Goal: Task Accomplishment & Management: Manage account settings

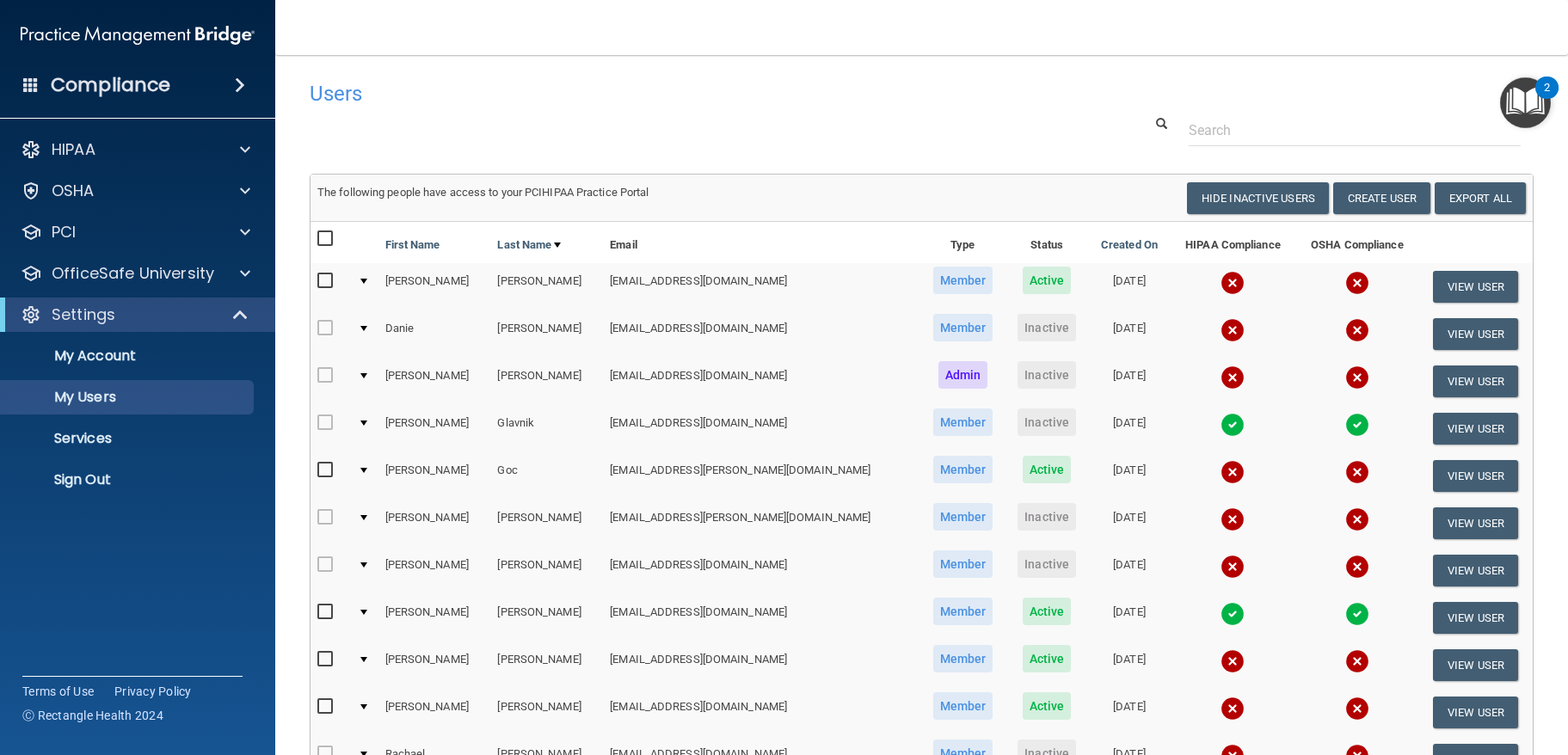
select select "20"
click at [1538, 491] on main "Users Success! New user created. × Error! The user couldn't be created. × Succe…" at bounding box center [921, 405] width 1292 height 700
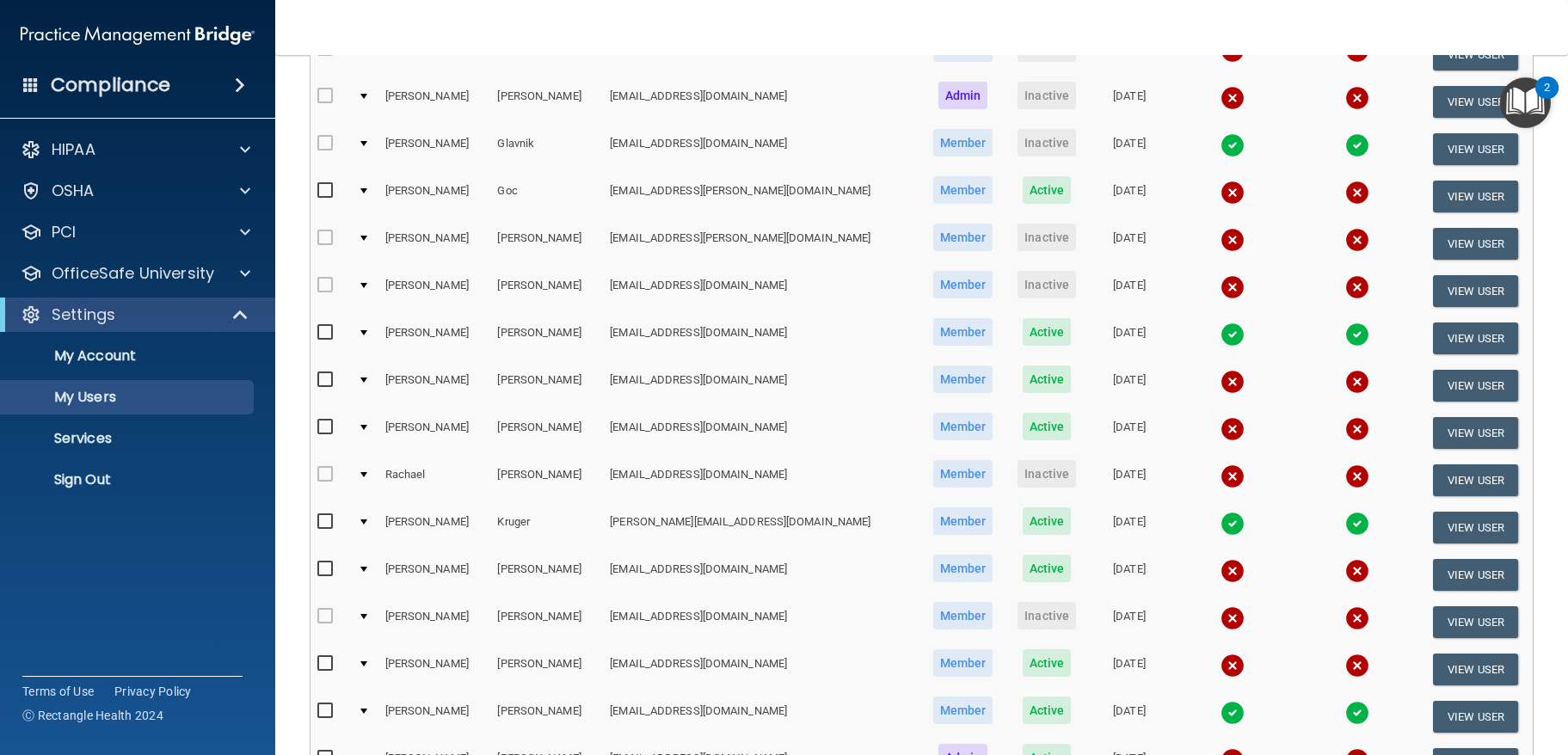
scroll to position [268, 0]
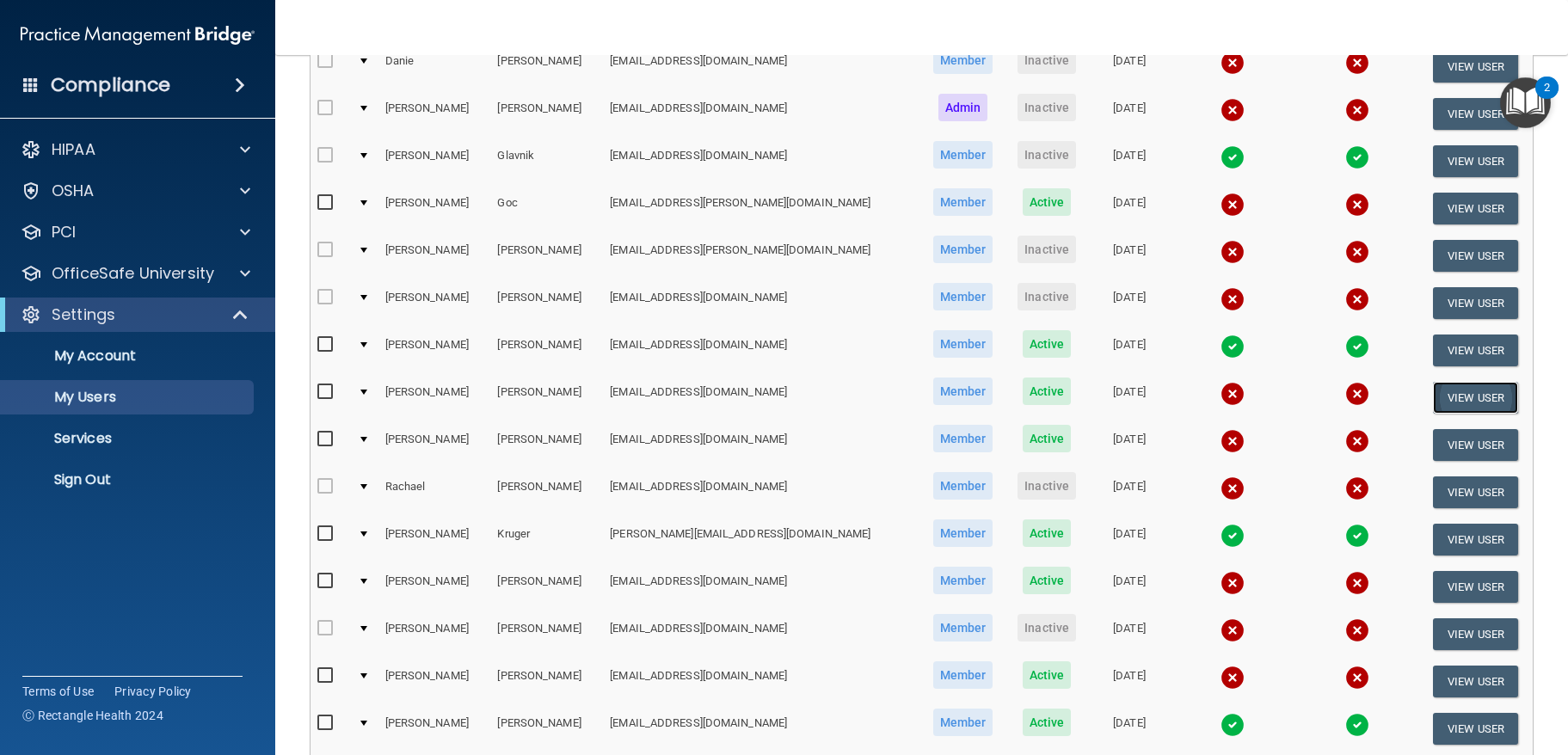
click at [1441, 402] on button "View User" at bounding box center [1474, 397] width 85 height 31
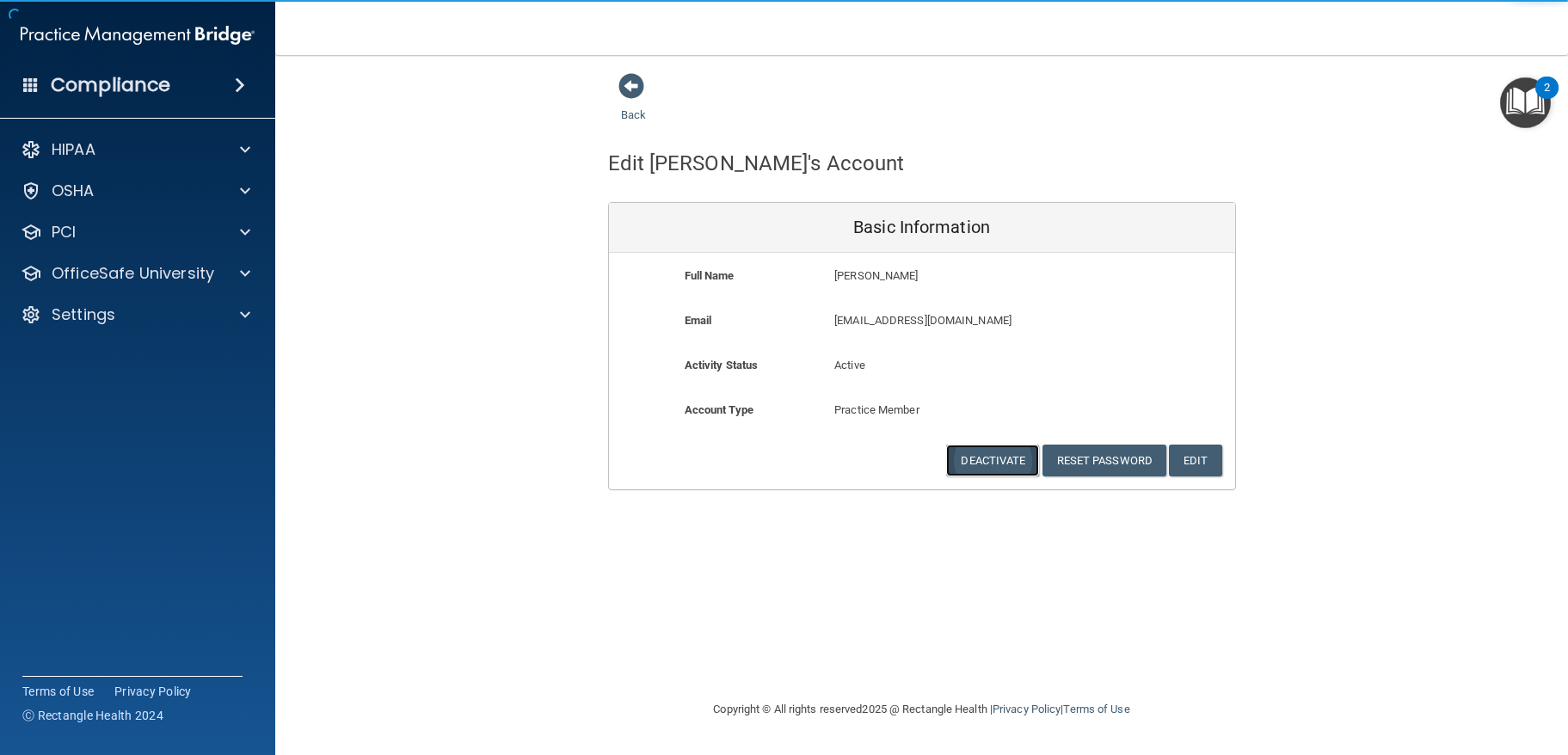
click at [989, 458] on button "Deactivate" at bounding box center [992, 460] width 93 height 31
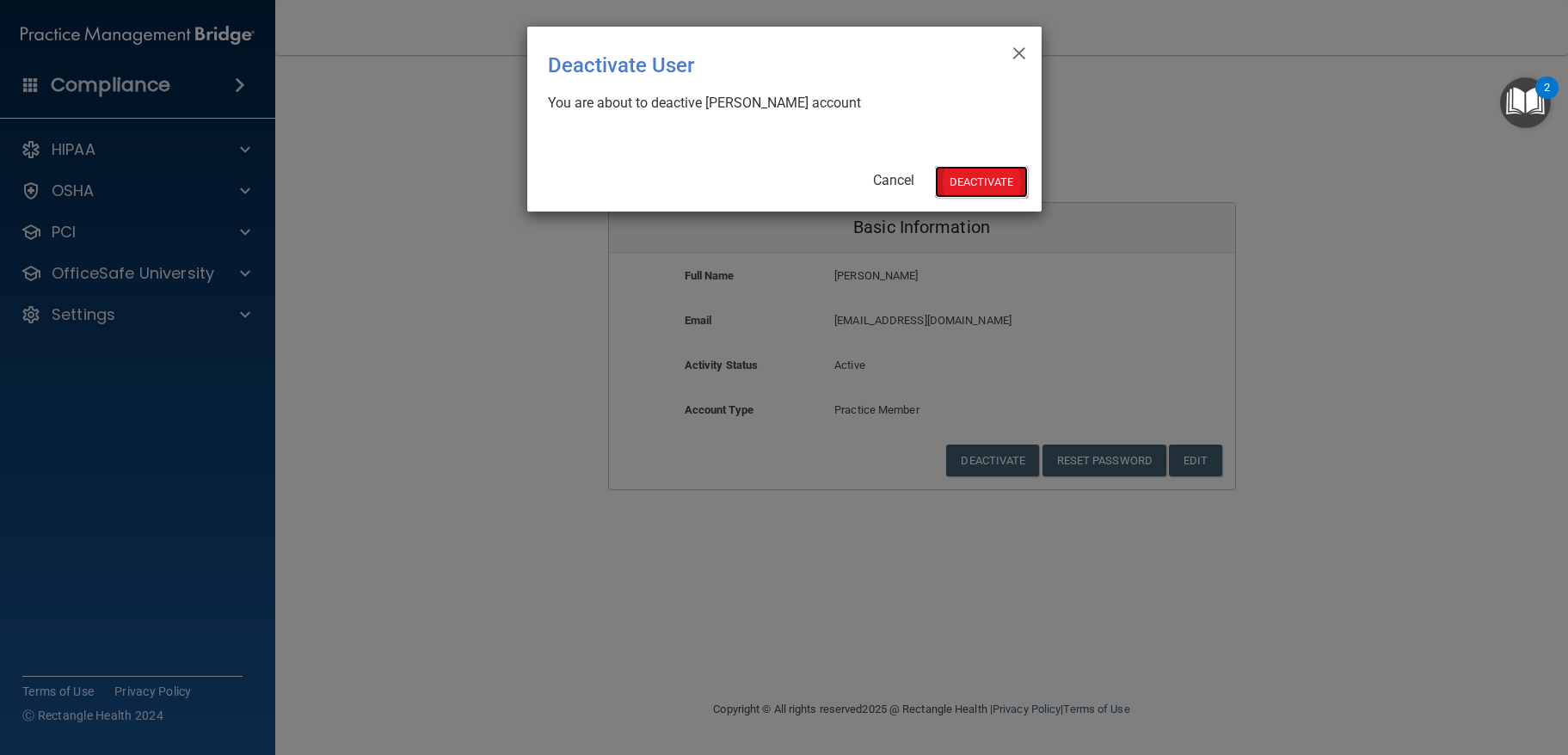
click at [993, 174] on button "Deactivate" at bounding box center [981, 182] width 93 height 31
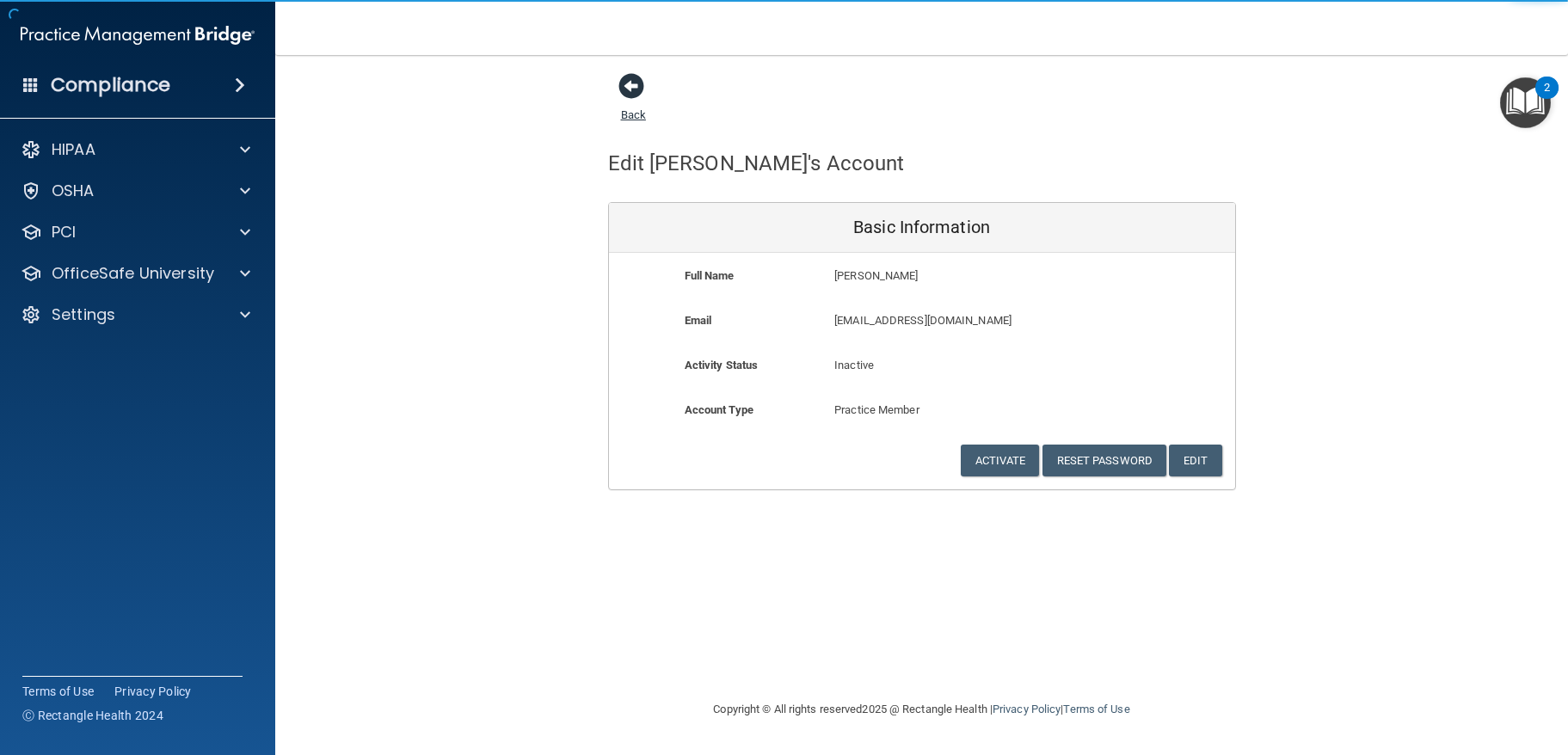
click at [622, 82] on span at bounding box center [631, 86] width 25 height 25
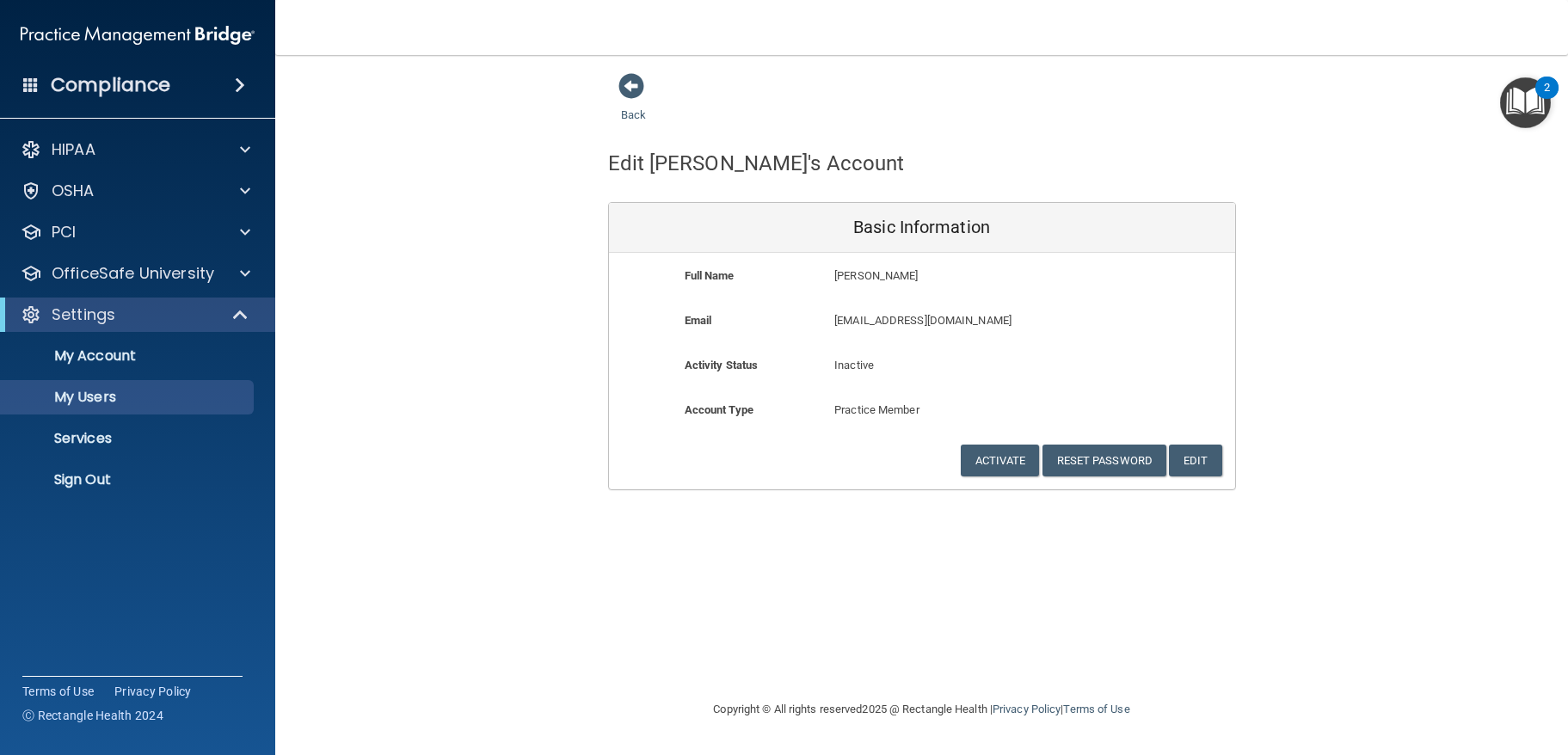
select select "20"
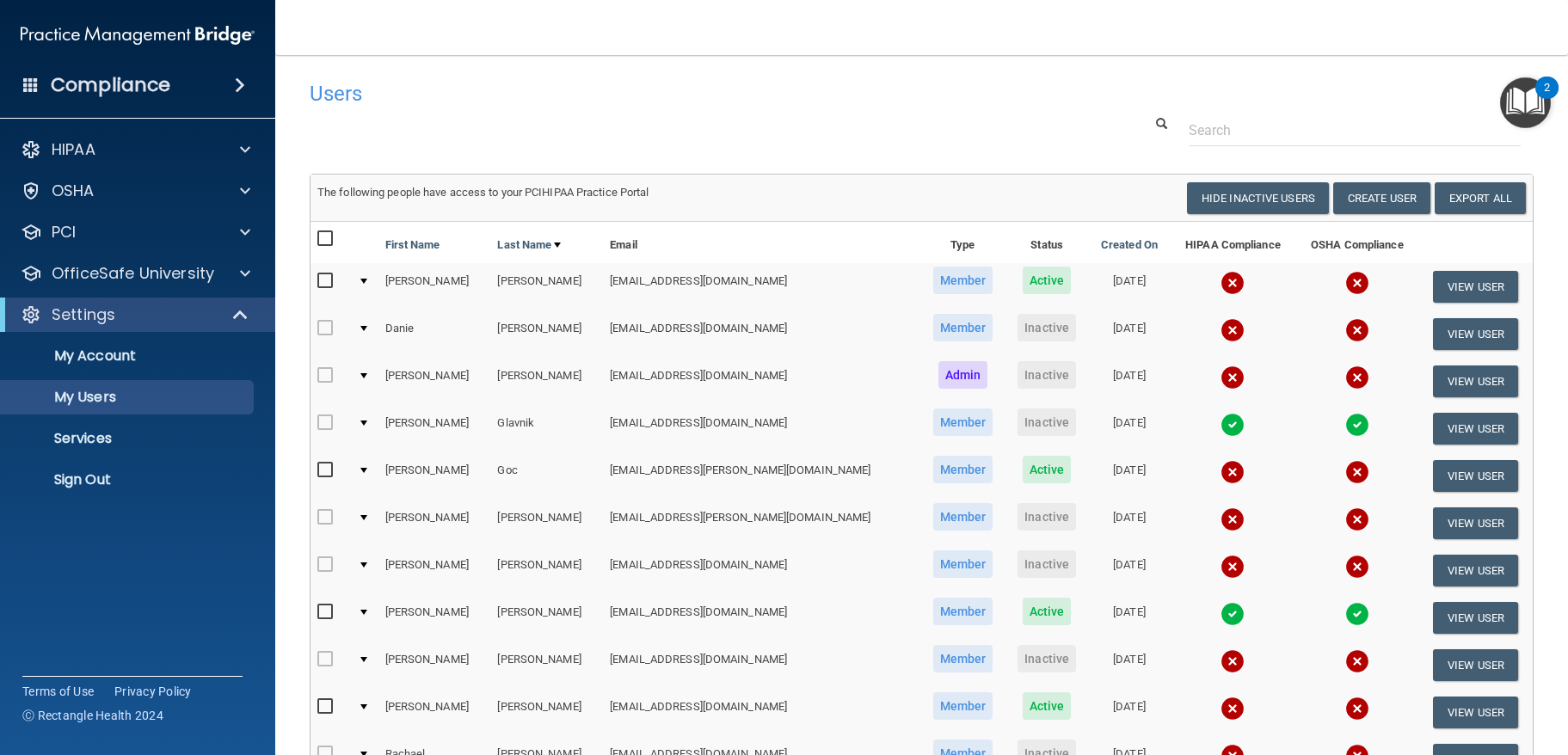
click at [830, 66] on main "Users Success! New user created. × Error! The user couldn't be created. × Succe…" at bounding box center [921, 405] width 1292 height 700
click at [1221, 202] on button "Hide Inactive Users" at bounding box center [1257, 198] width 142 height 31
select select "20"
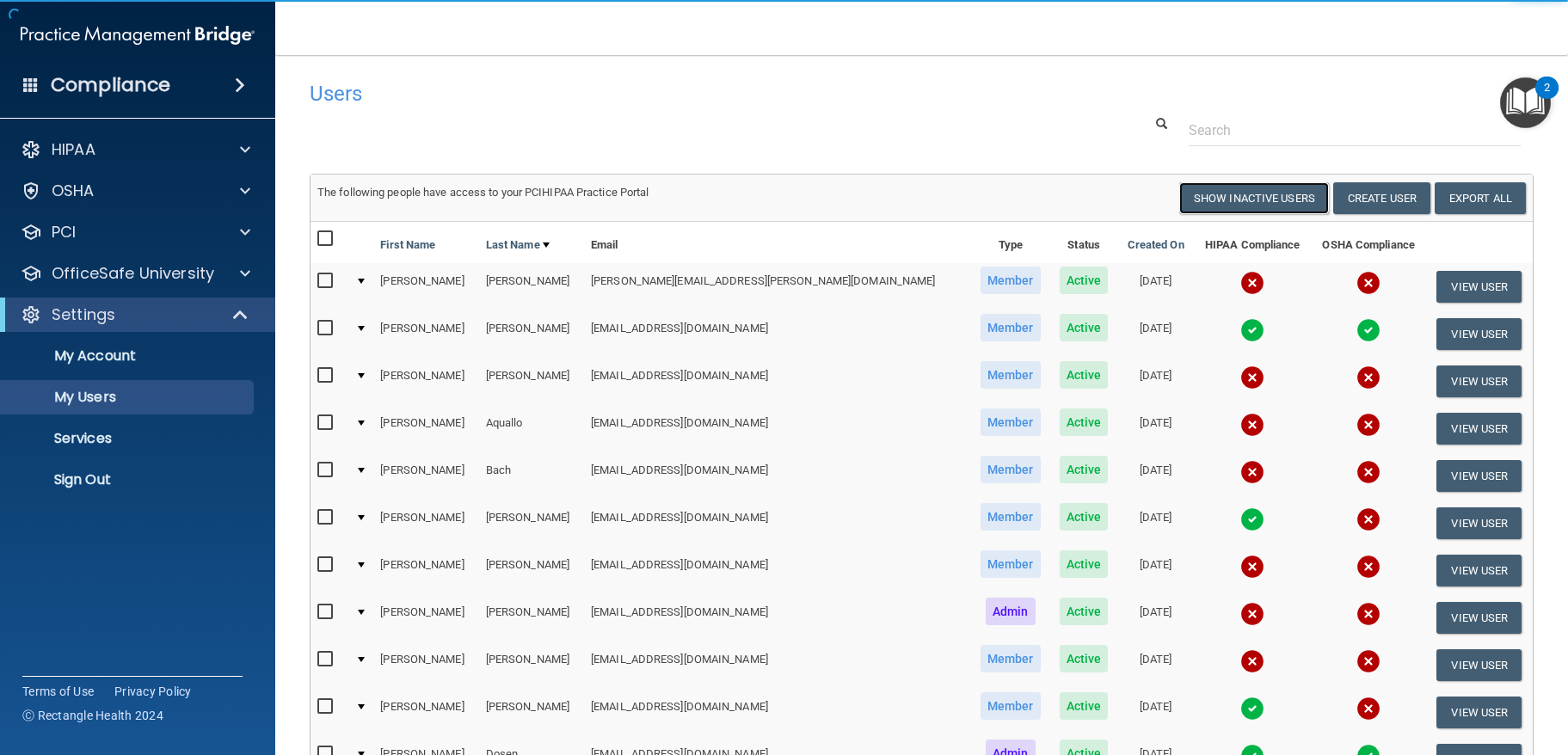
click at [1221, 202] on button "Show Inactive Users" at bounding box center [1253, 198] width 150 height 31
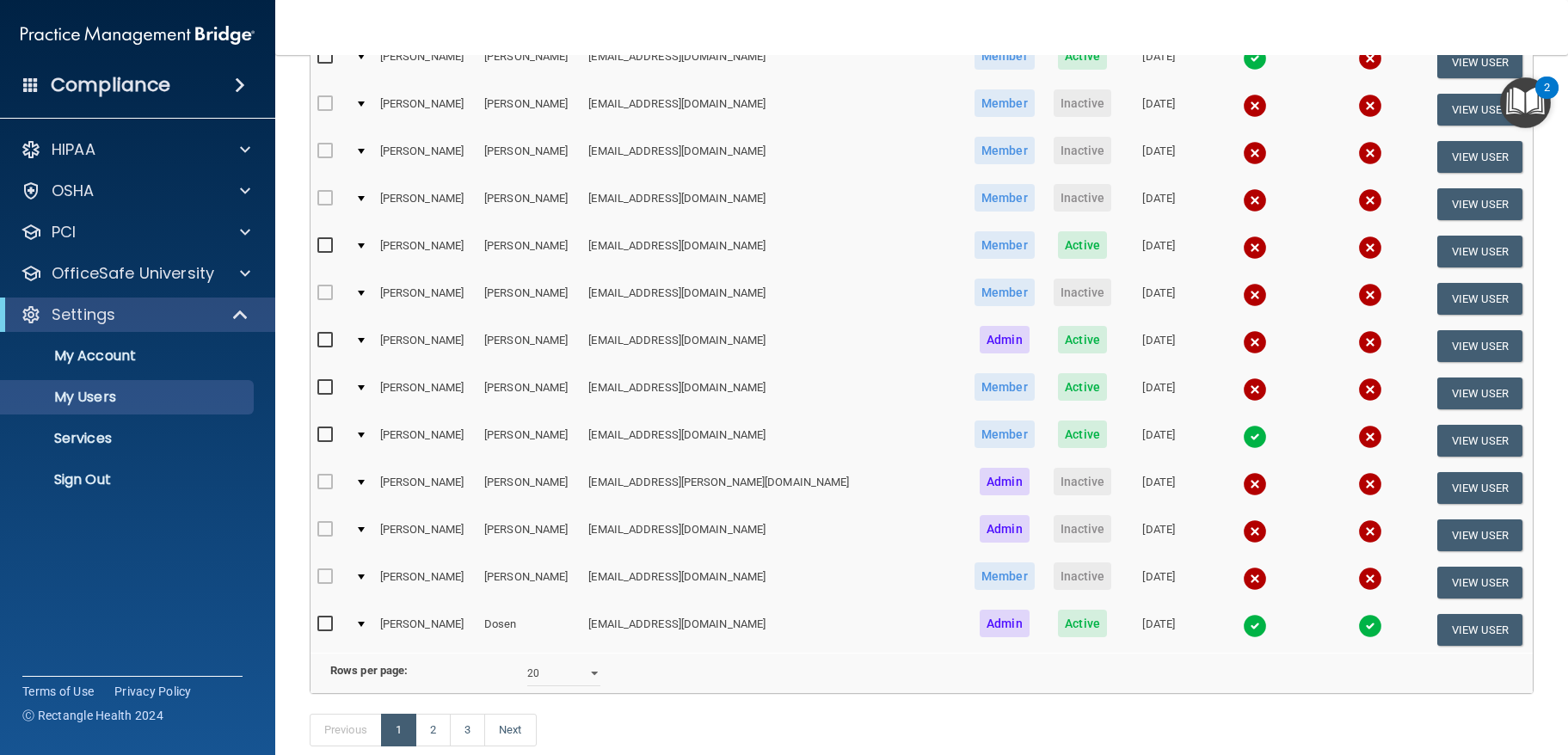
scroll to position [557, 0]
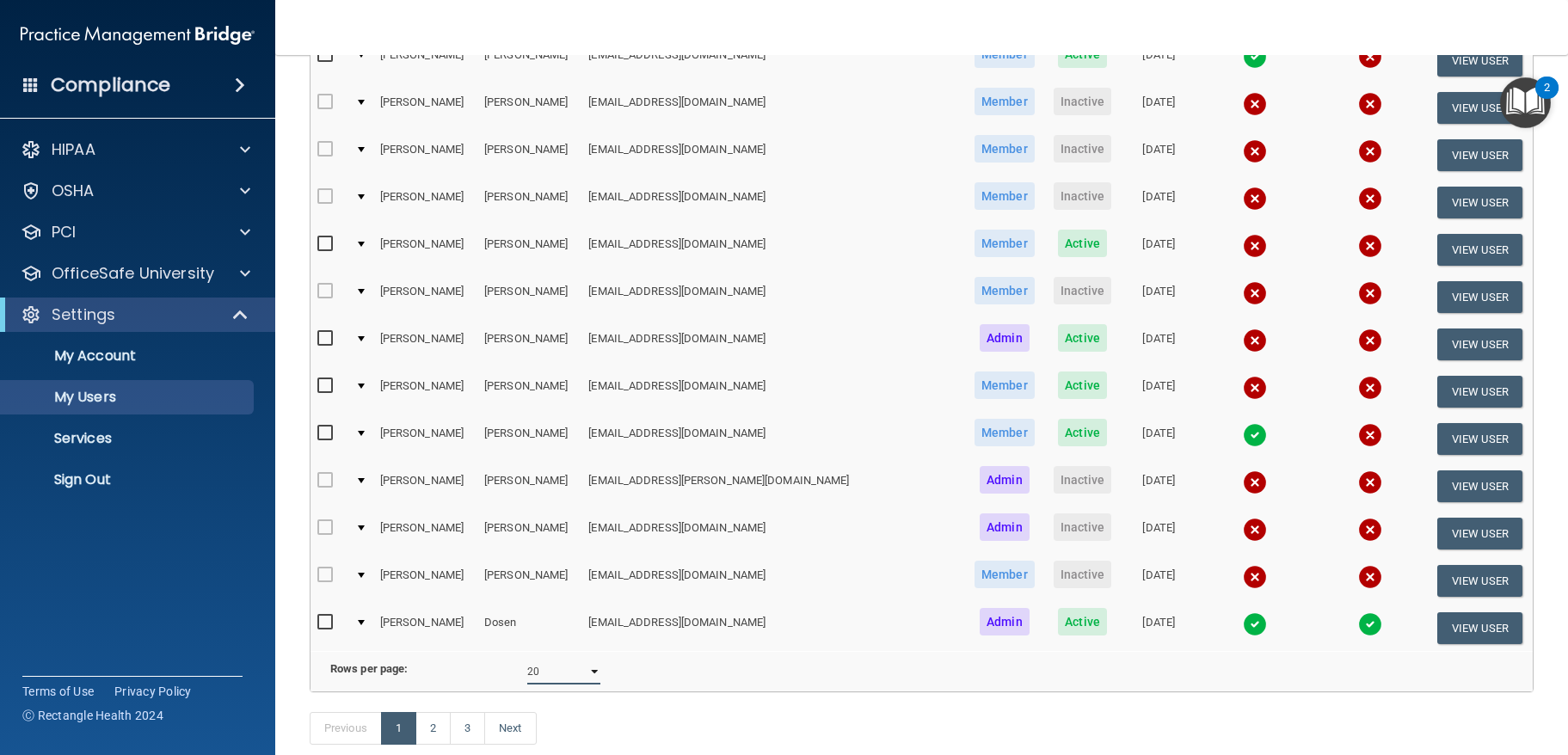
click at [588, 683] on select "10 20 30 40 all" at bounding box center [564, 671] width 74 height 25
click at [527, 672] on select "10 20 30 40 all" at bounding box center [564, 671] width 74 height 25
click at [590, 684] on select "10 20 30 40 all" at bounding box center [564, 671] width 74 height 25
select select "10"
click at [527, 672] on select "10 20 30 40 all" at bounding box center [564, 671] width 74 height 25
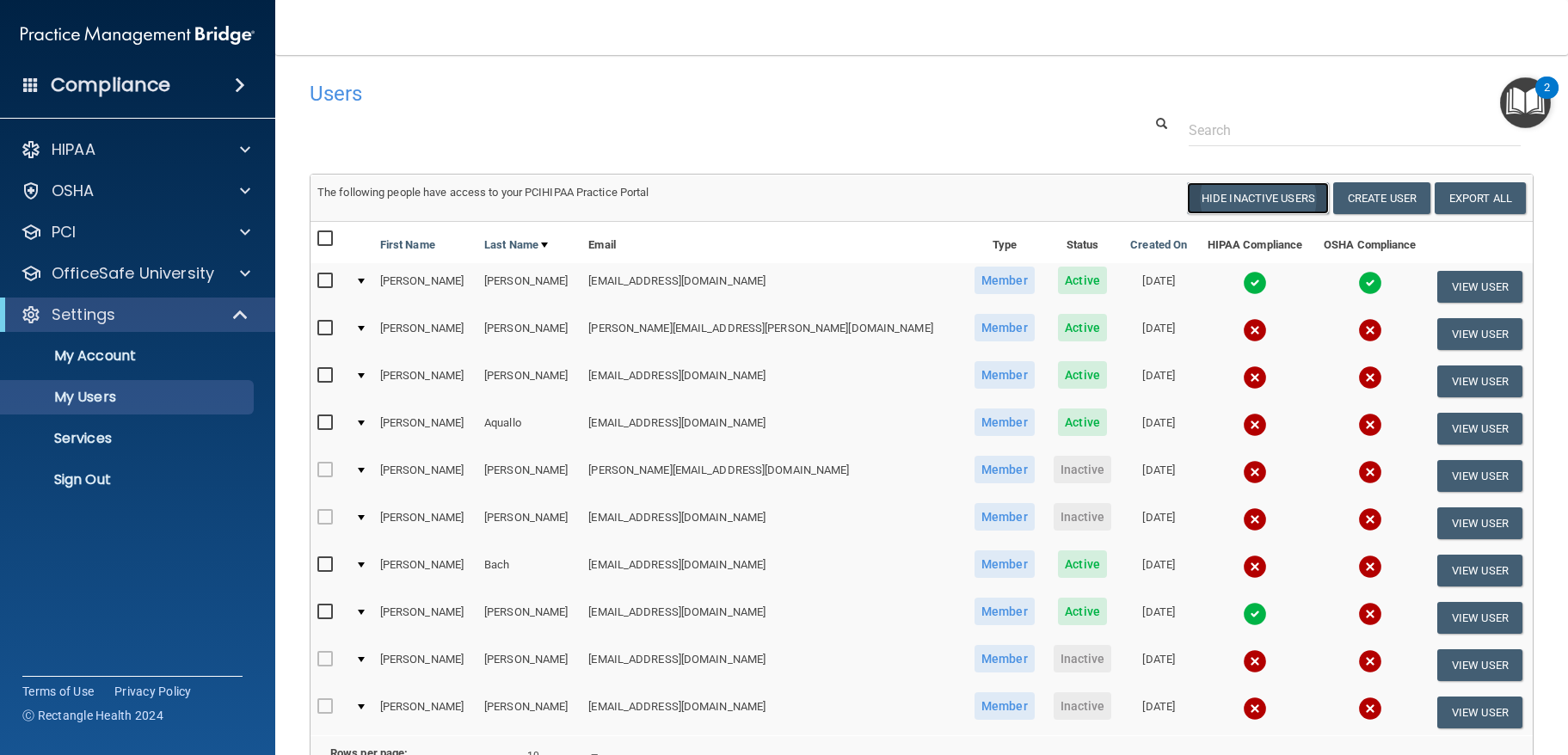
click at [1218, 198] on button "Hide Inactive Users" at bounding box center [1257, 198] width 142 height 31
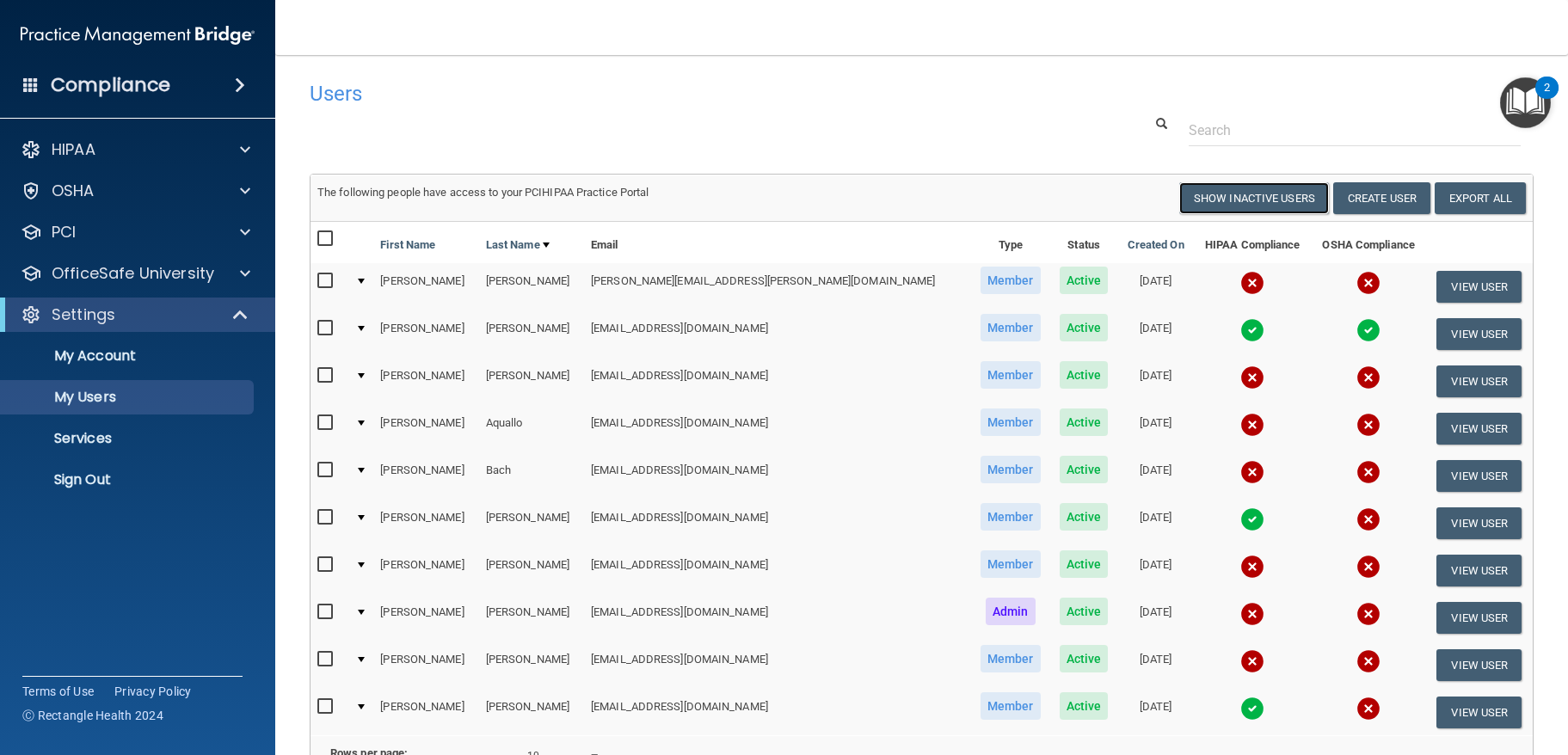
click at [1218, 198] on button "Show Inactive Users" at bounding box center [1253, 198] width 150 height 31
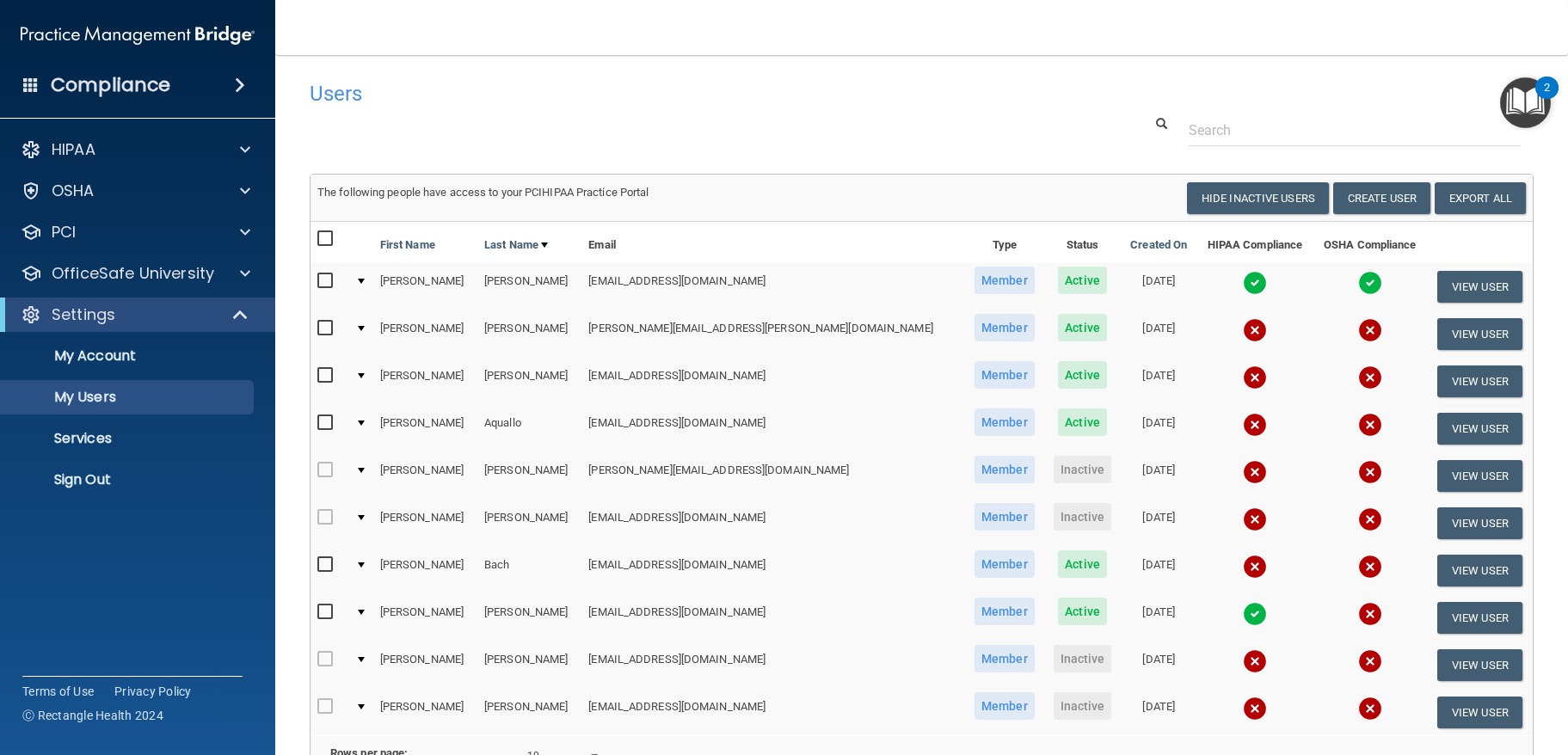
scroll to position [195, 0]
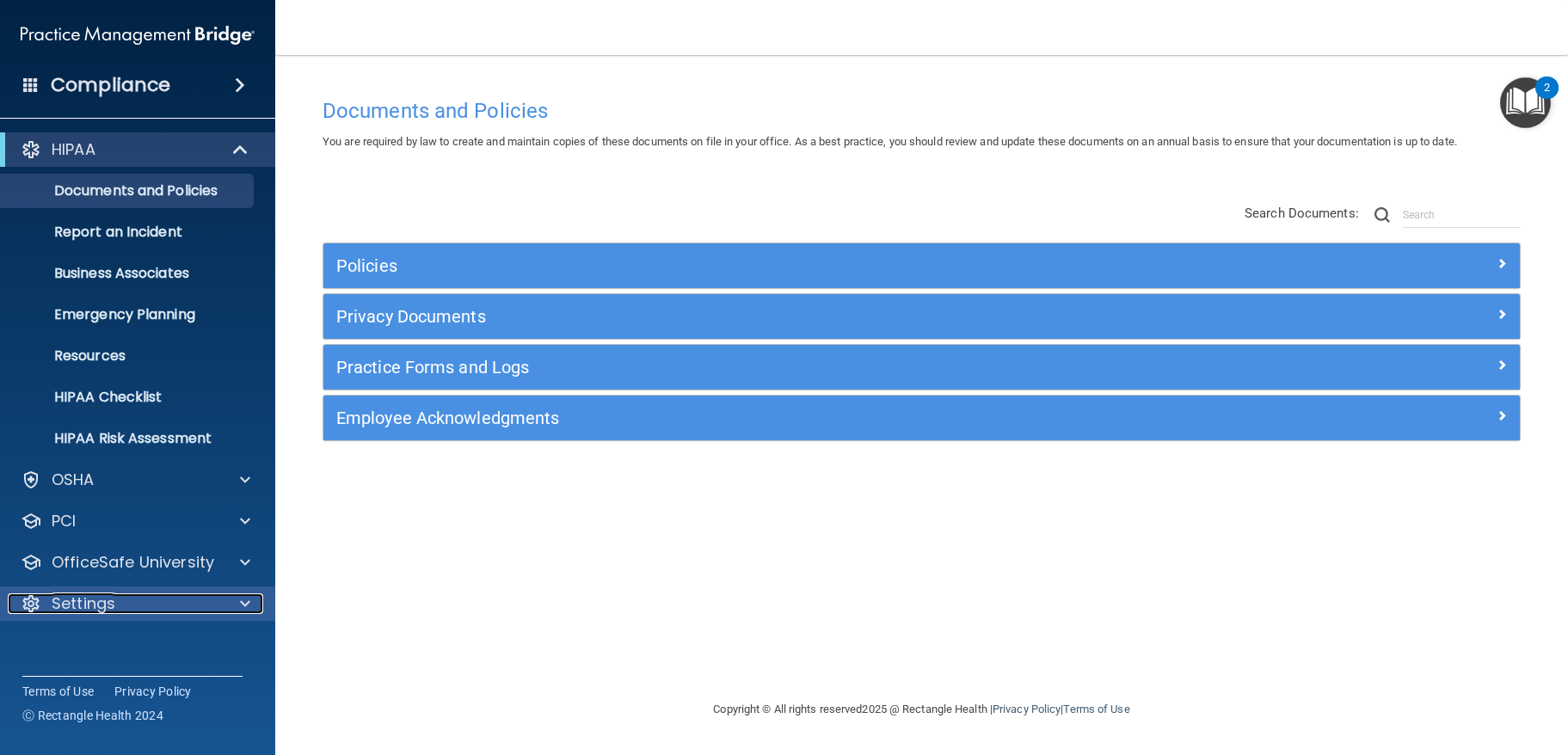
click at [241, 595] on span at bounding box center [245, 604] width 10 height 21
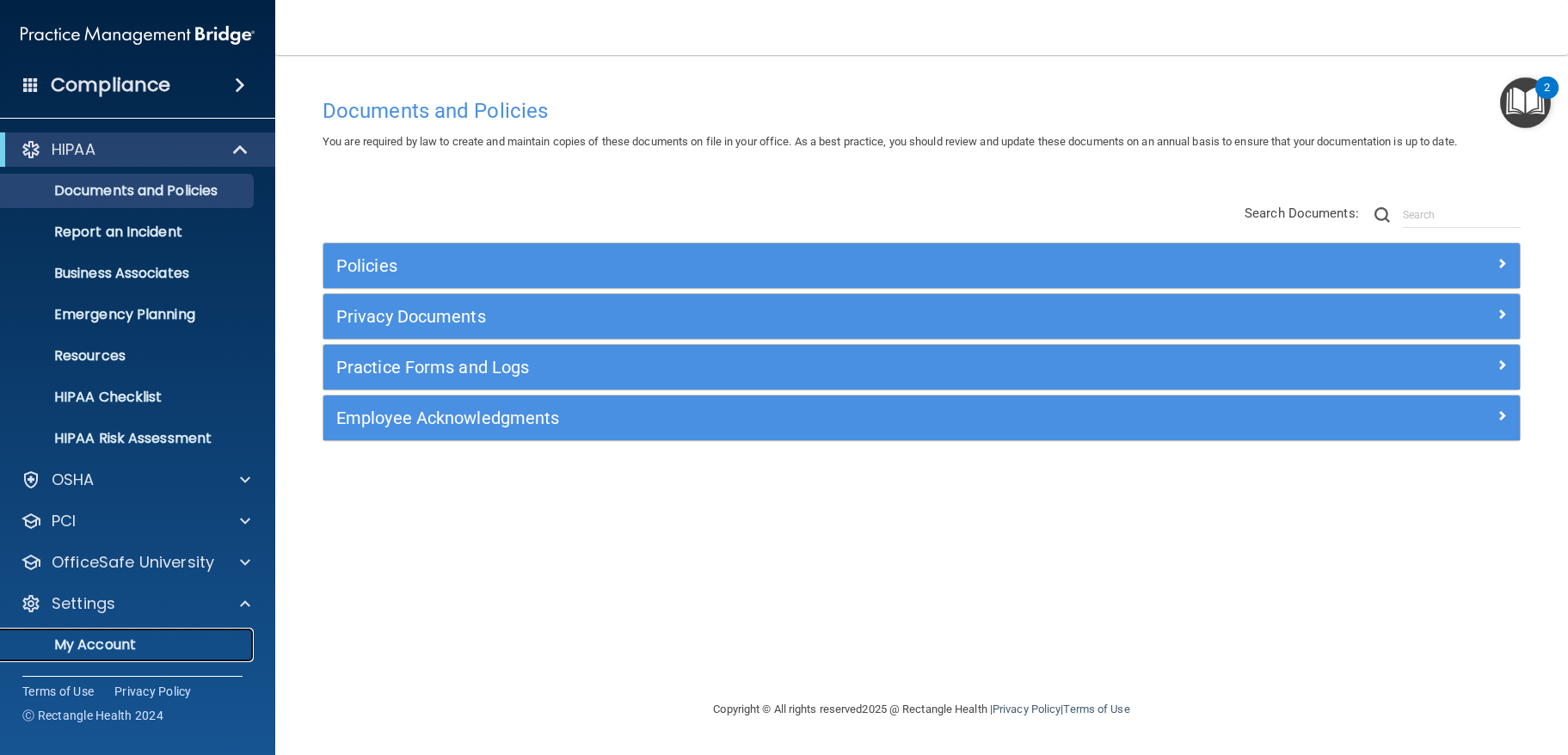
click at [126, 646] on p "My Account" at bounding box center [129, 645] width 234 height 17
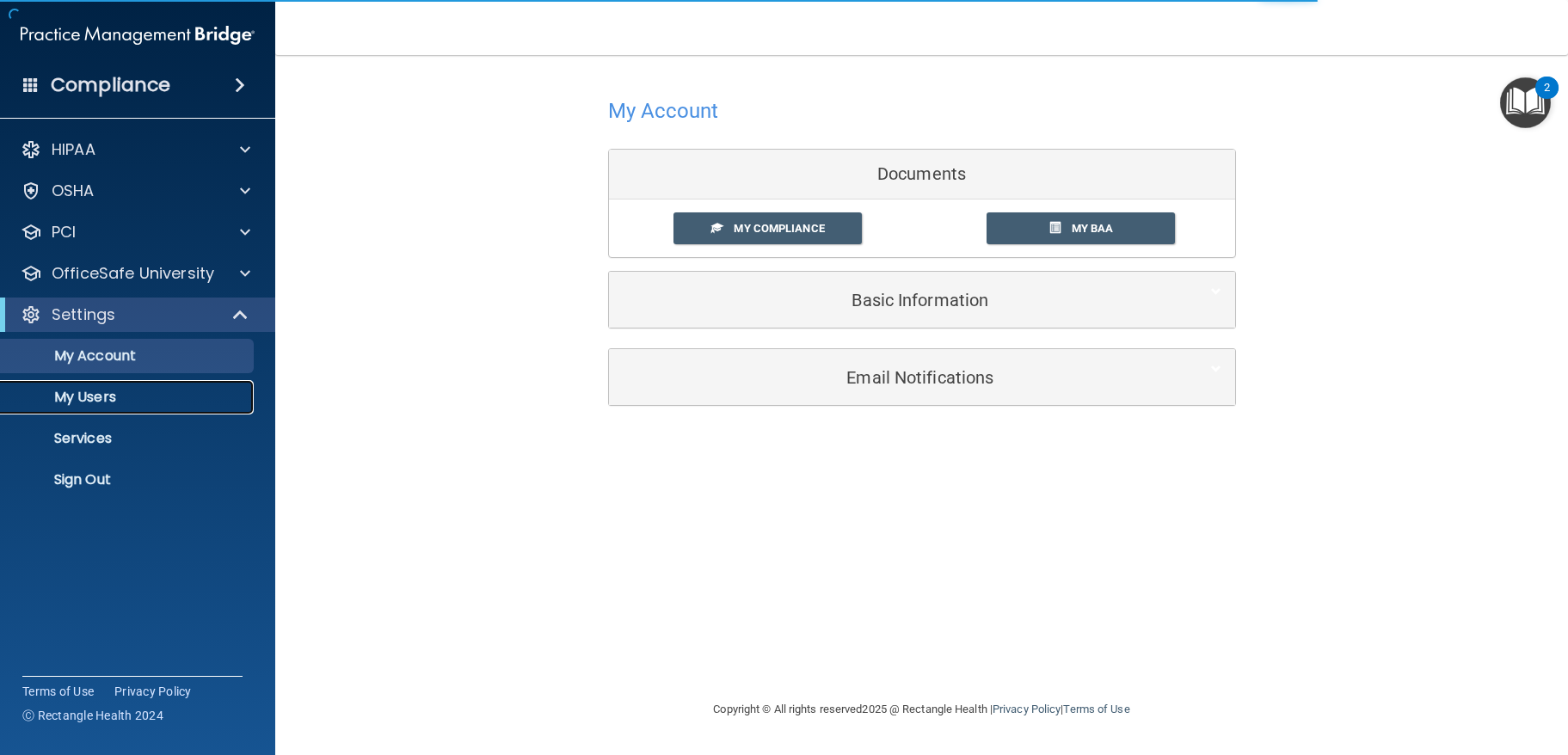
click at [108, 390] on p "My Users" at bounding box center [129, 397] width 234 height 17
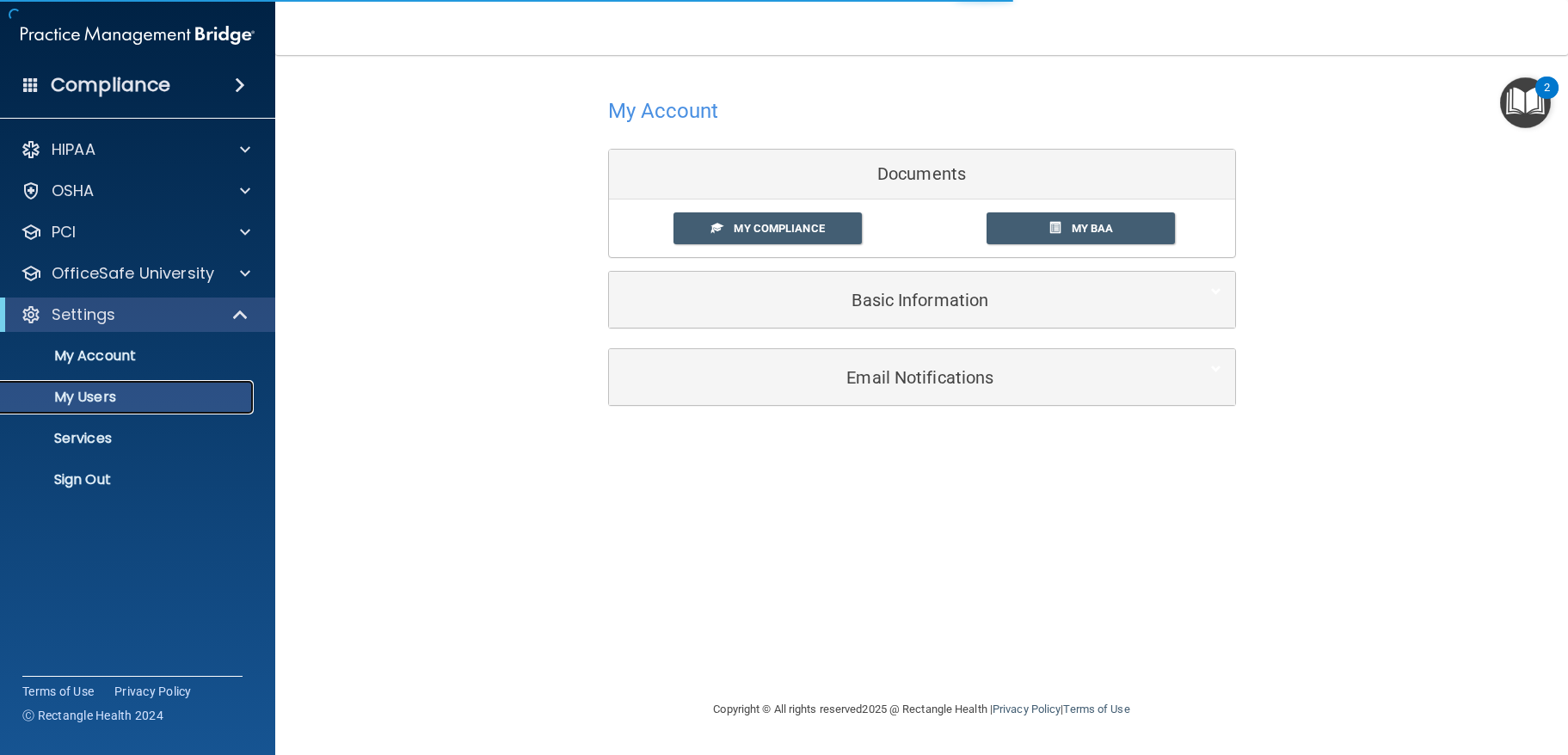
select select "20"
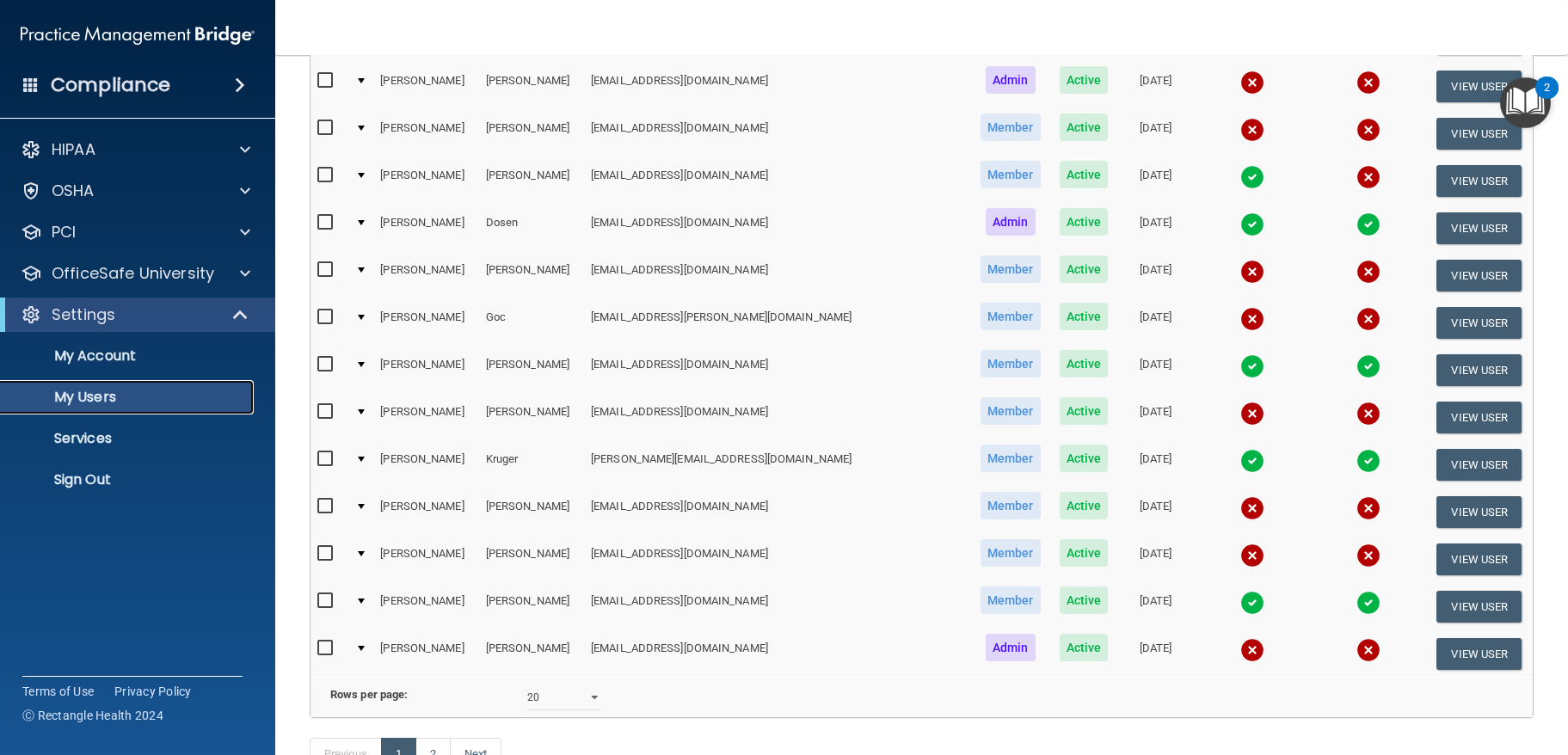
scroll to position [668, 0]
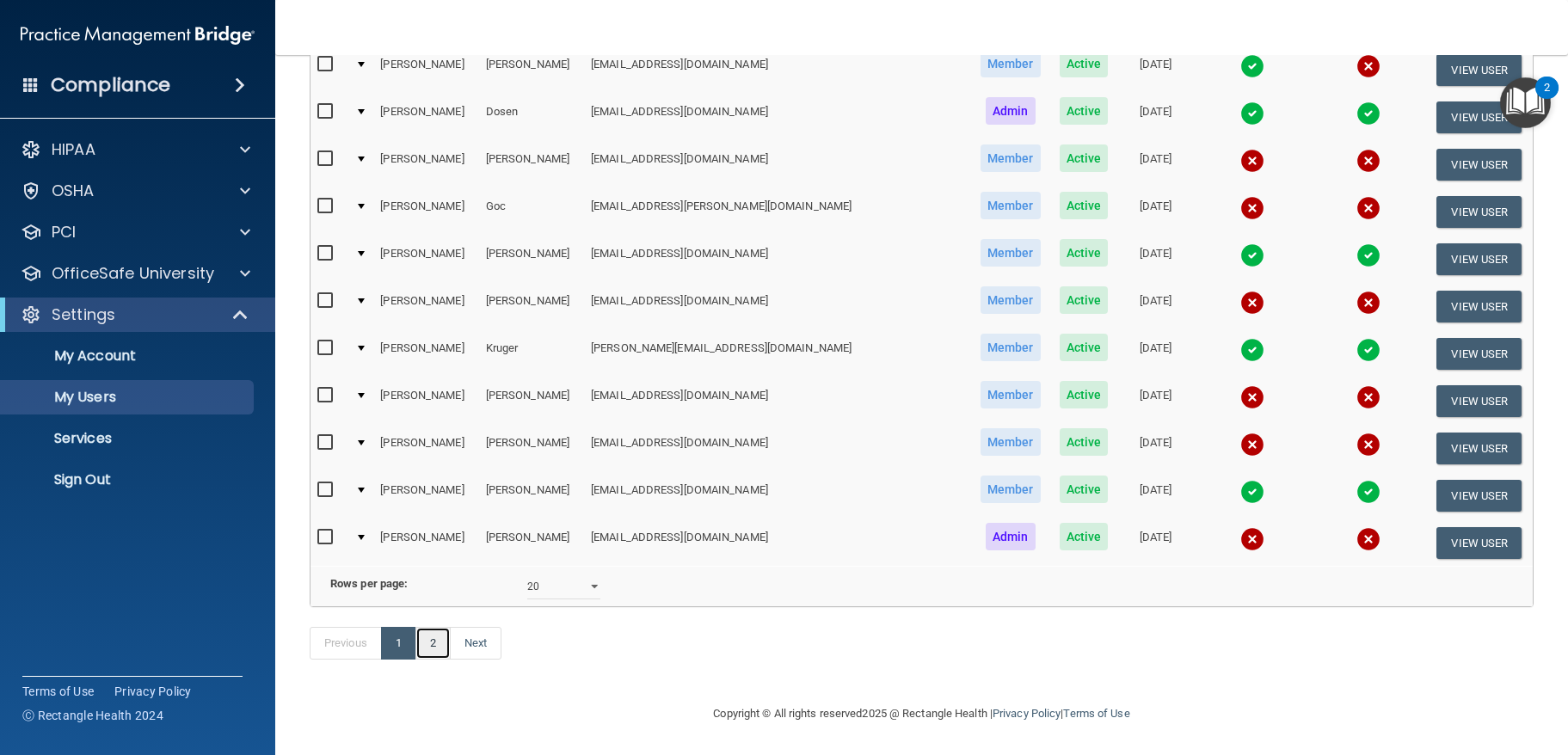
click at [432, 650] on link "2" at bounding box center [433, 642] width 35 height 32
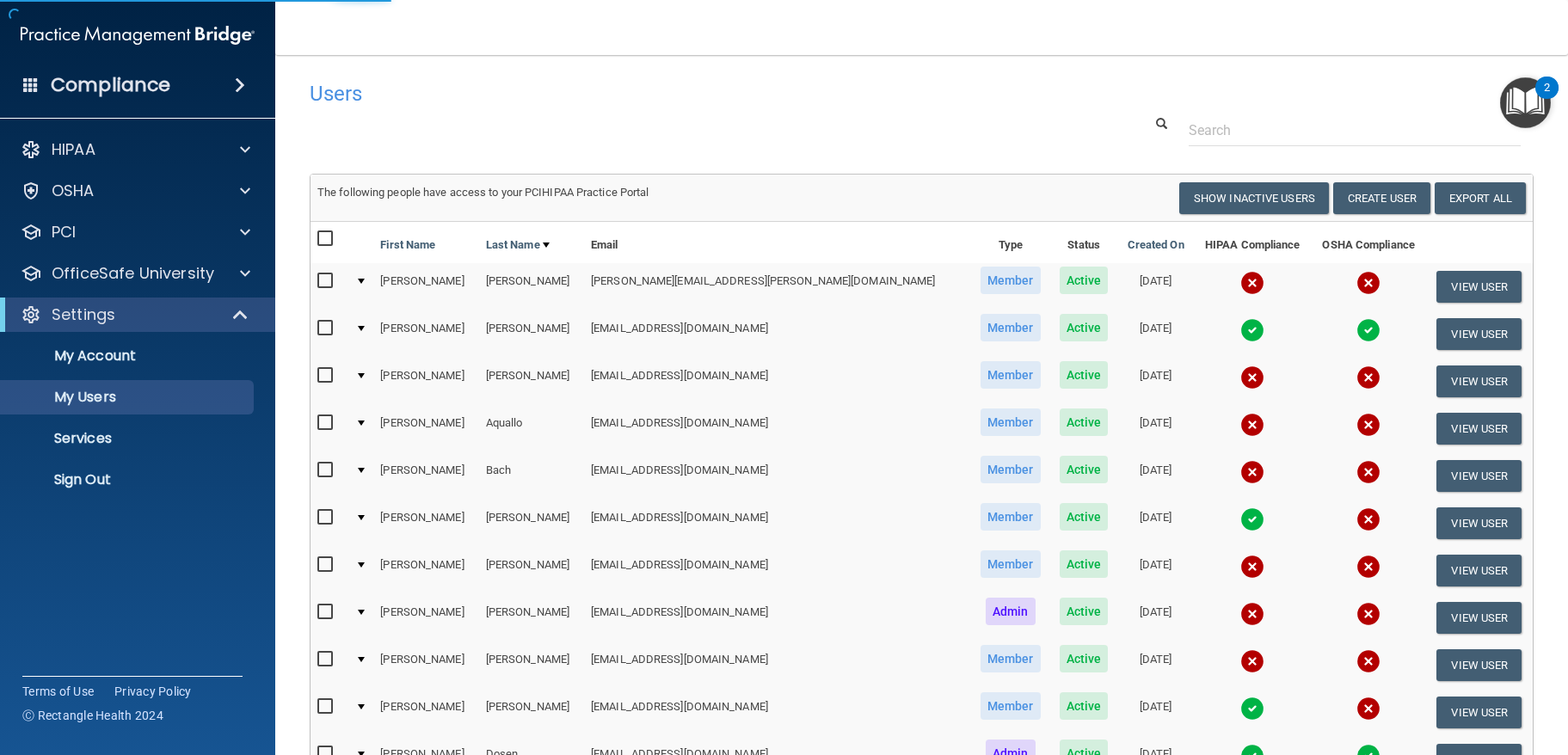
select select "20"
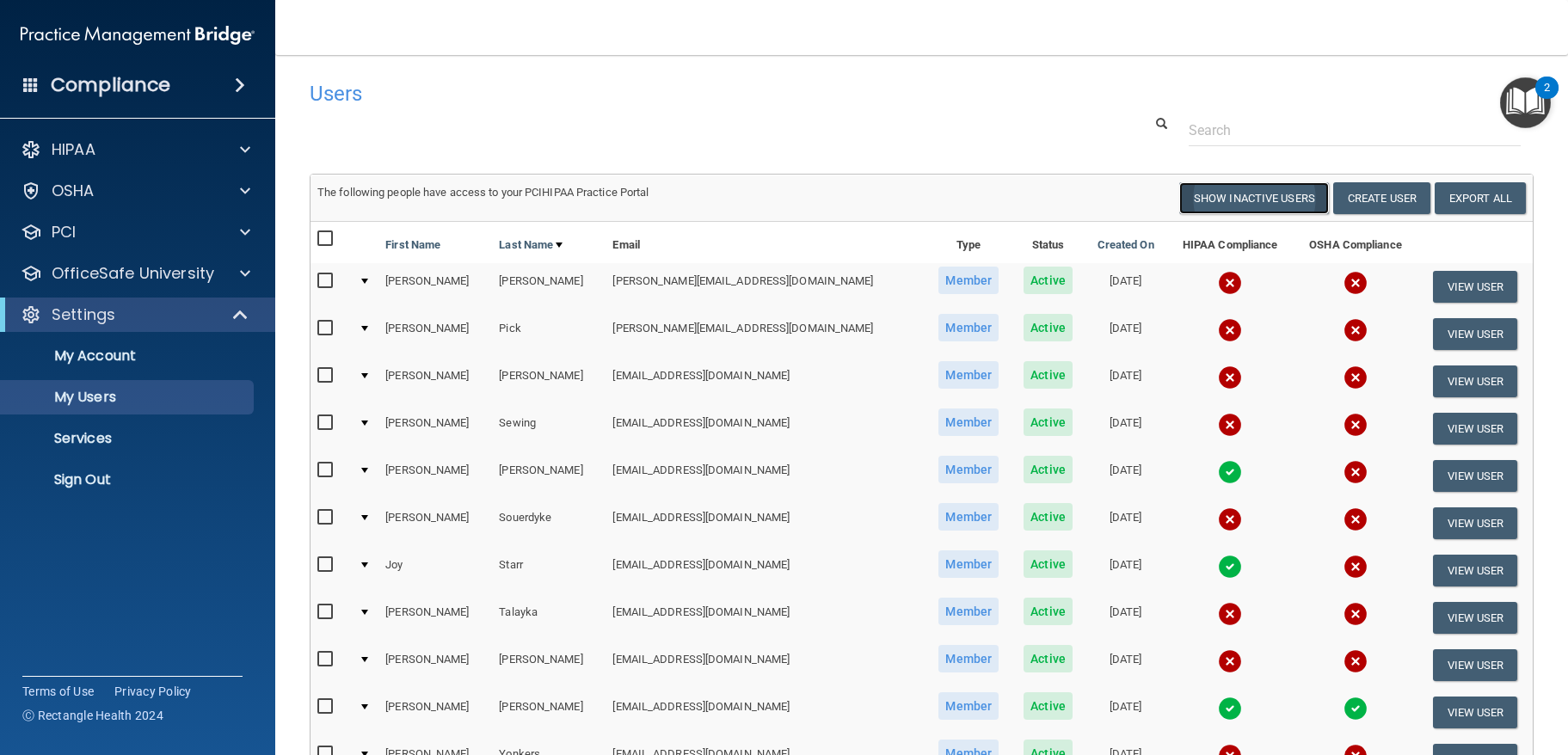
click at [1229, 202] on button "Show Inactive Users" at bounding box center [1253, 198] width 150 height 31
select select "20"
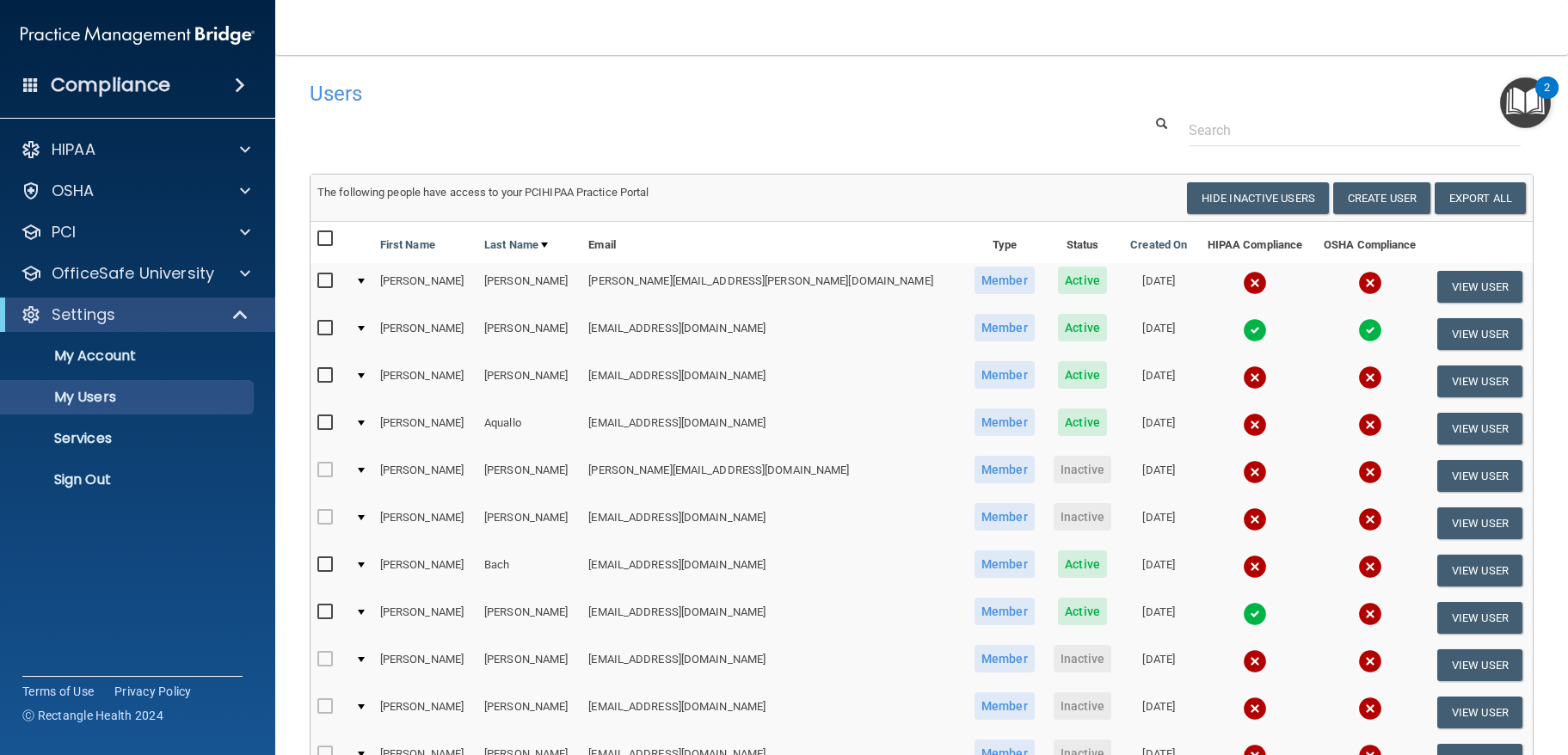
scroll to position [668, 0]
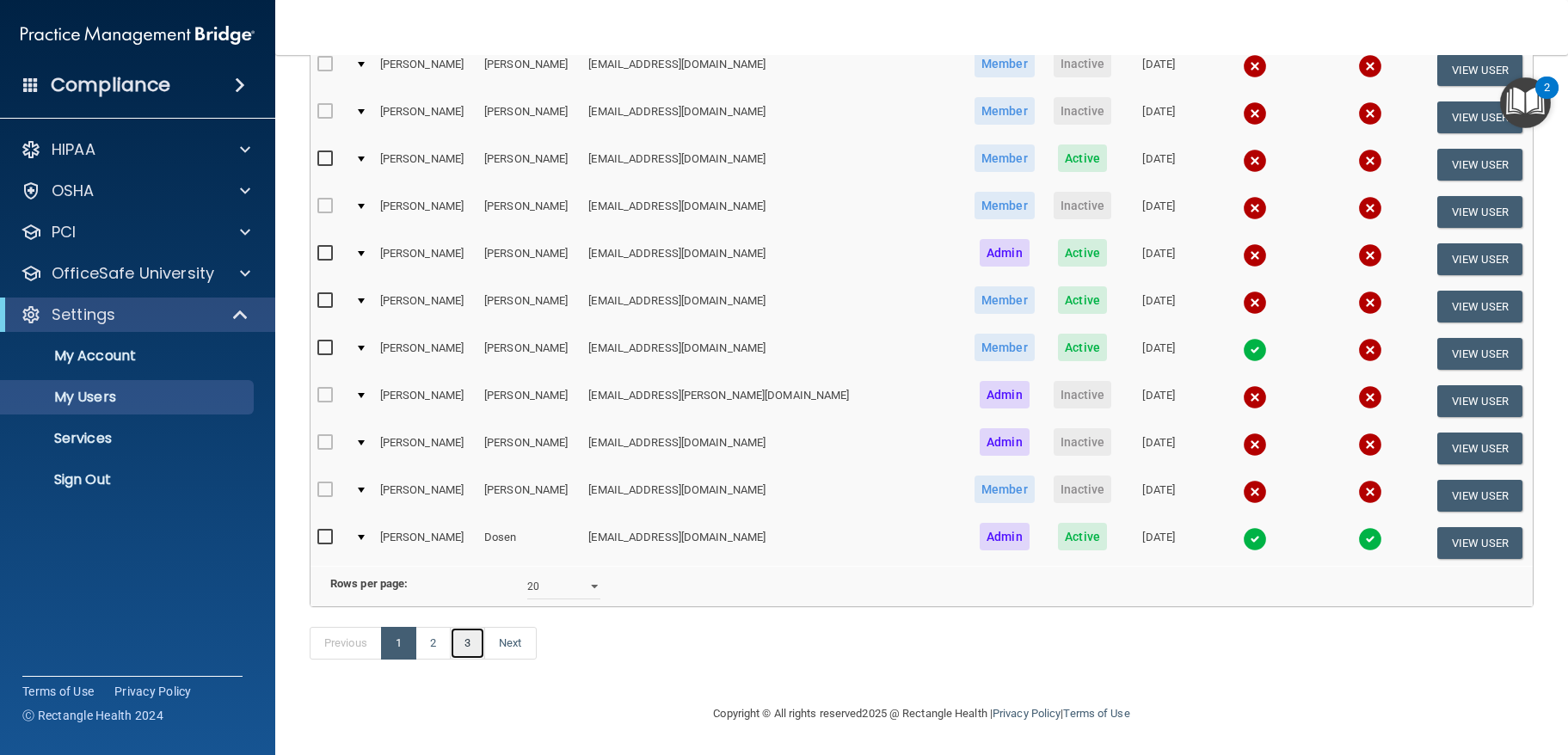
click at [473, 641] on link "3" at bounding box center [467, 642] width 35 height 32
select select "20"
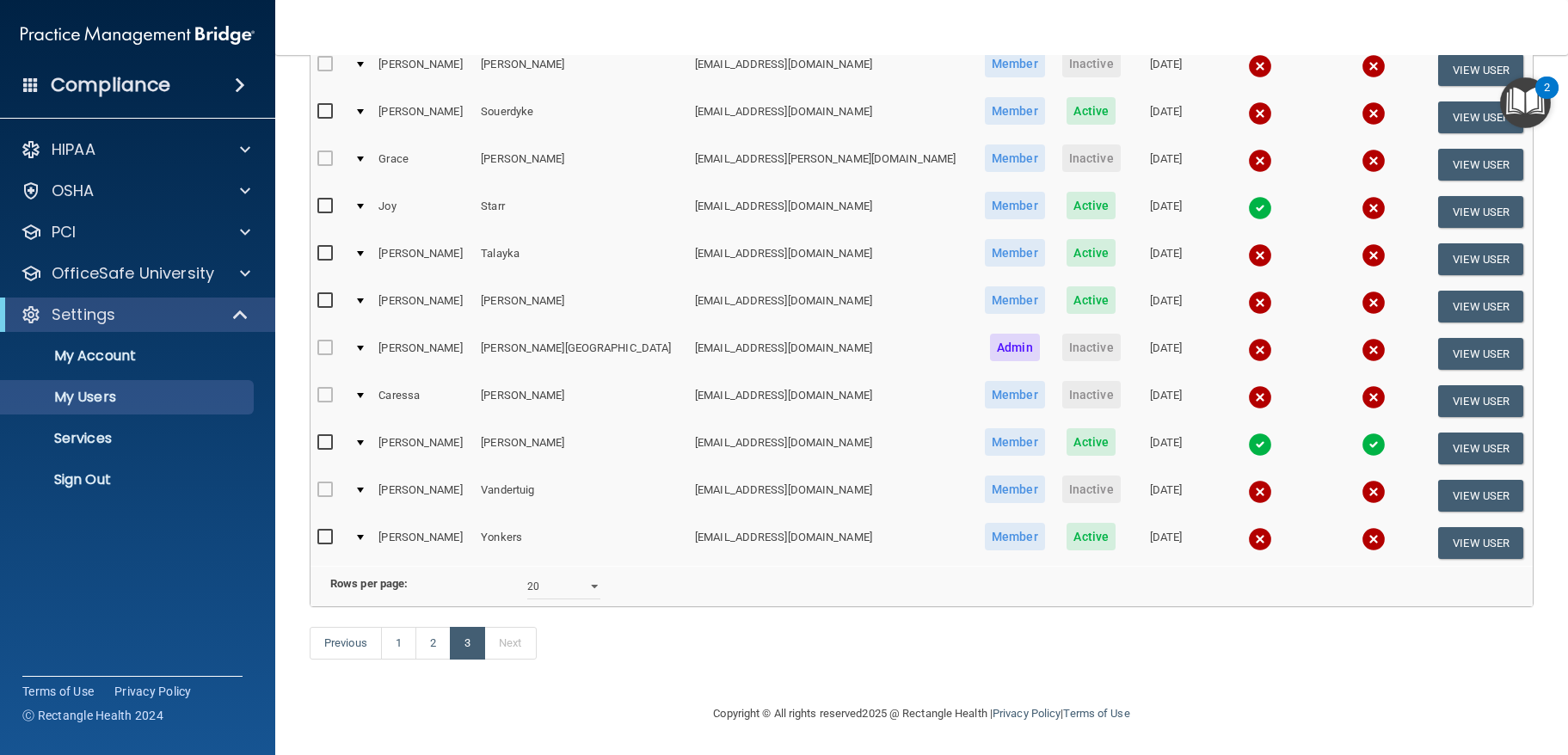
scroll to position [523, 0]
click at [430, 656] on link "2" at bounding box center [433, 642] width 35 height 32
select select "20"
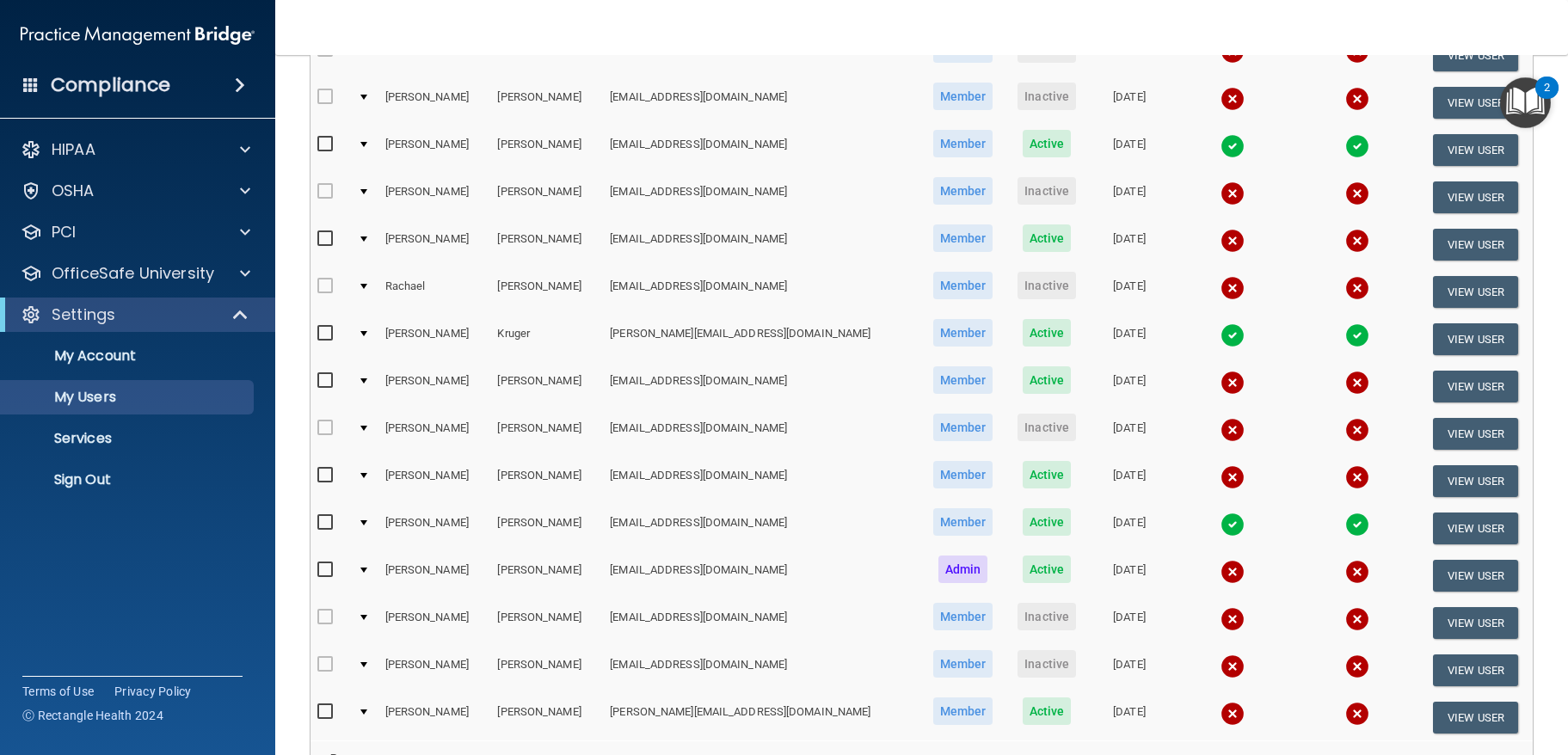
scroll to position [668, 0]
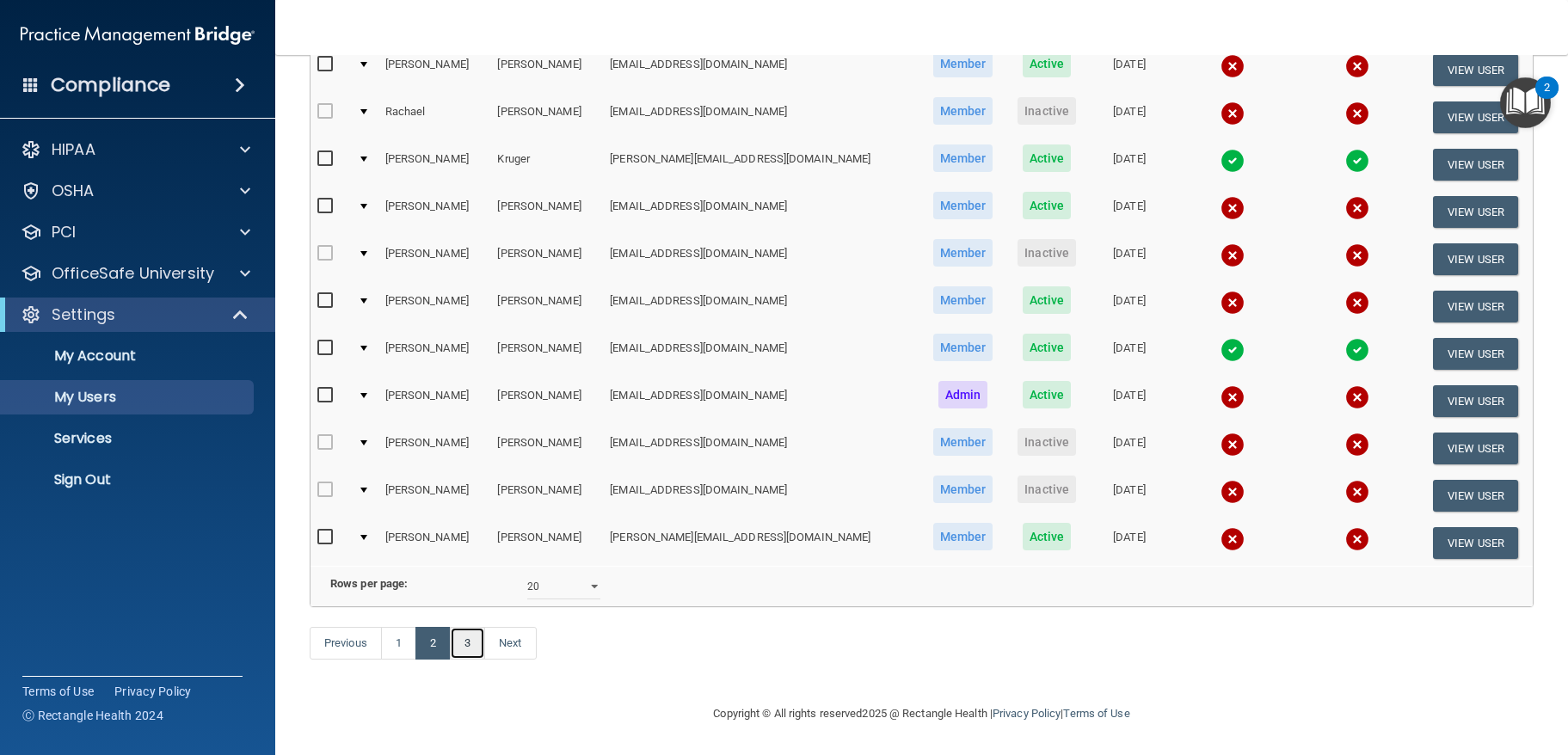
click at [462, 640] on link "3" at bounding box center [467, 642] width 35 height 32
select select "20"
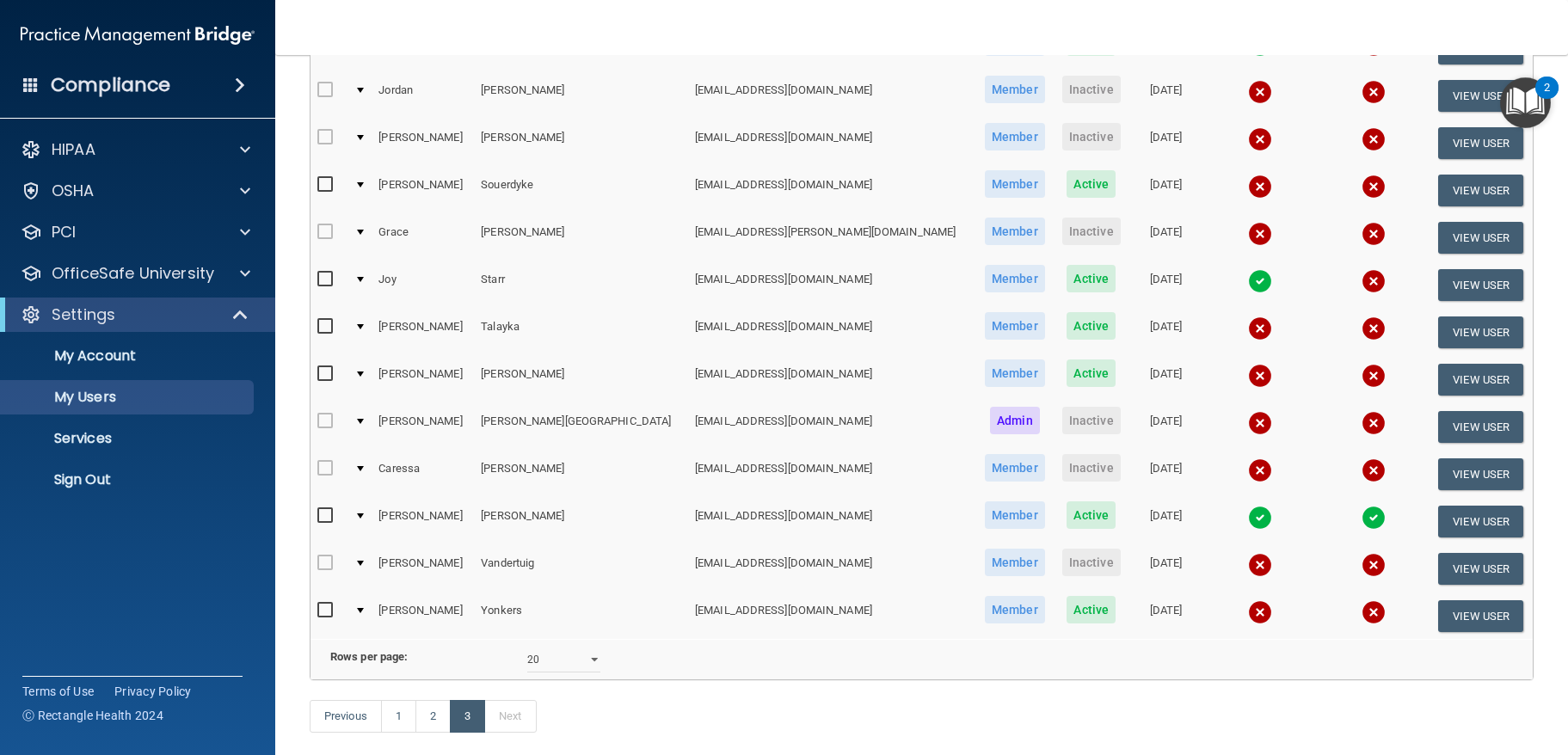
scroll to position [526, 0]
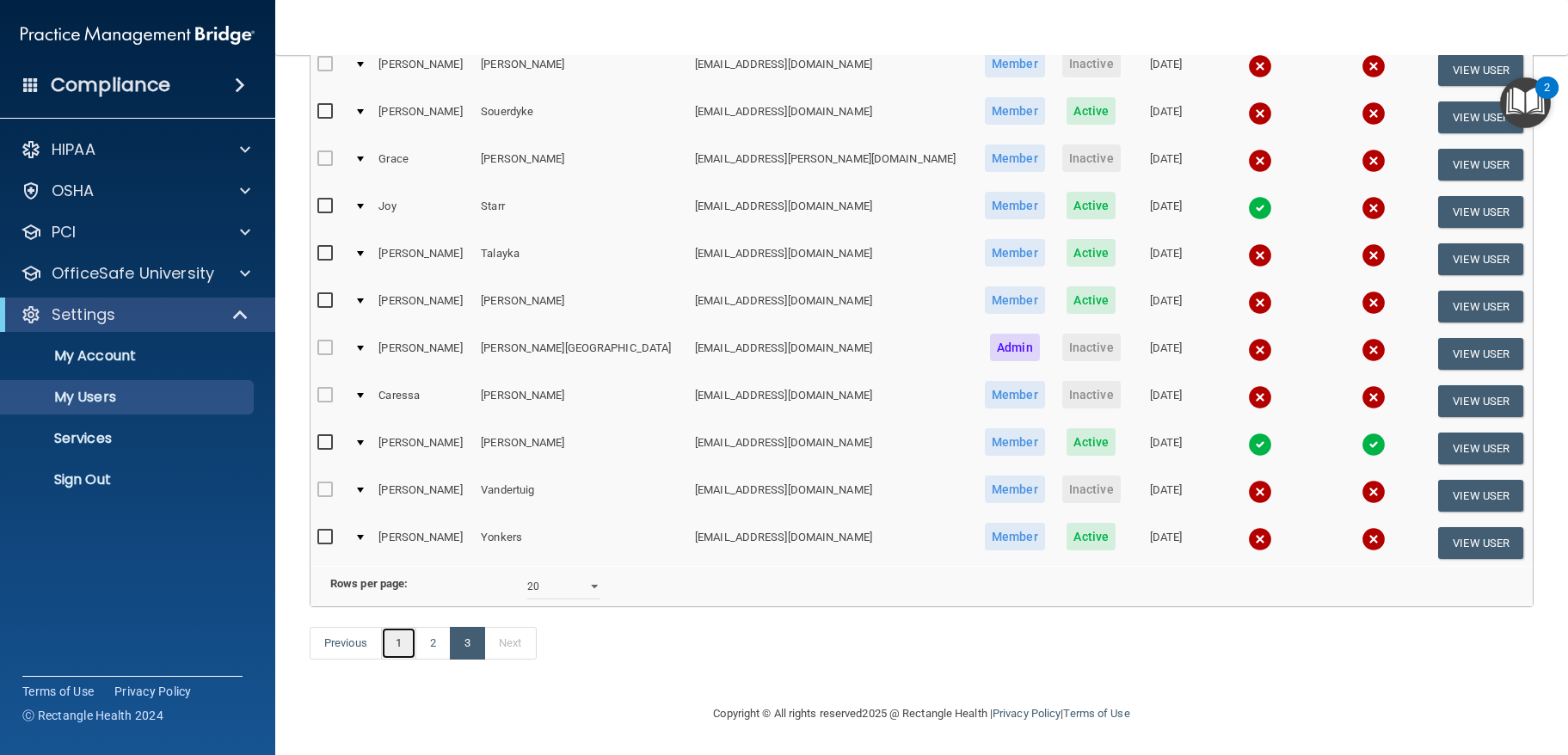
click at [395, 649] on link "1" at bounding box center [398, 642] width 35 height 32
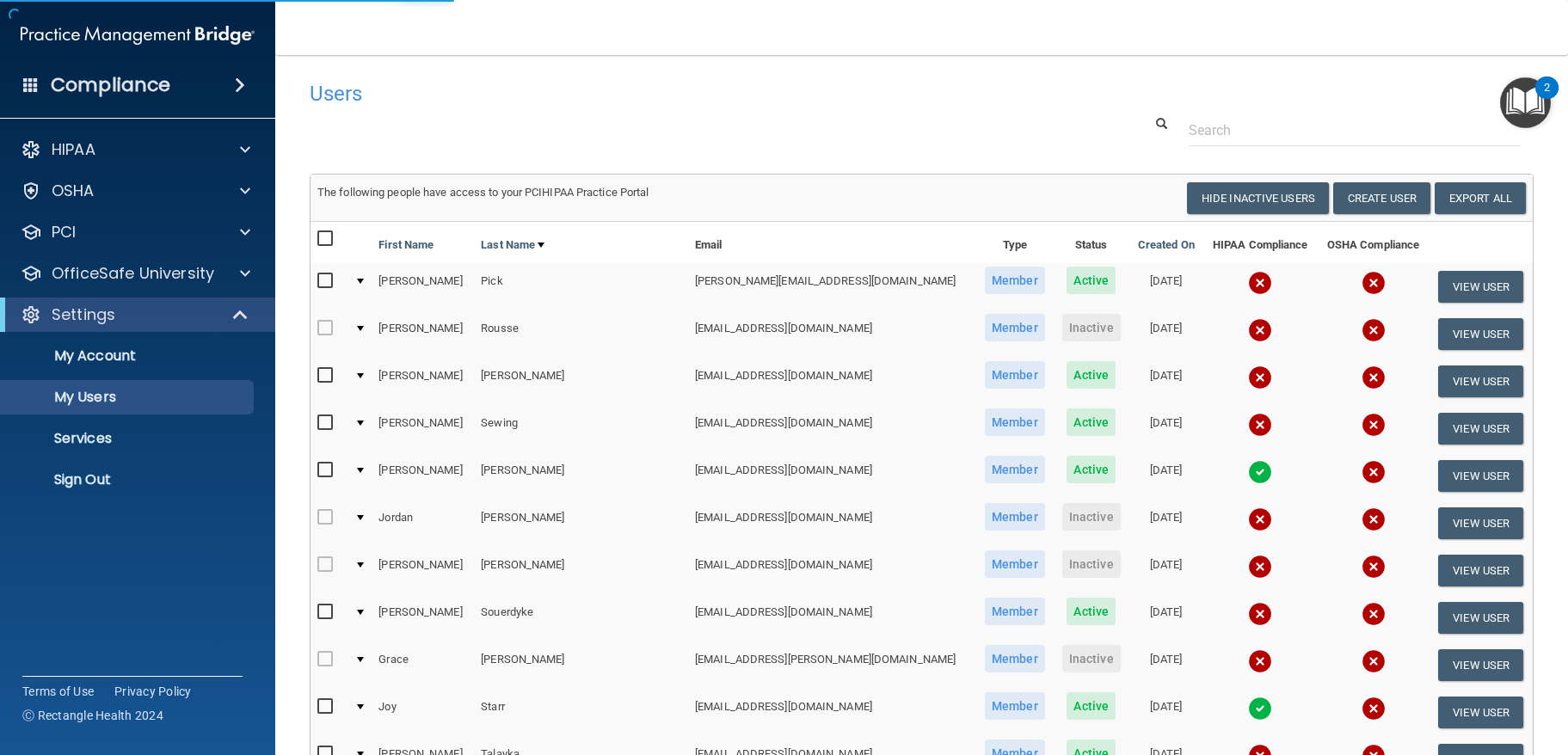
select select "20"
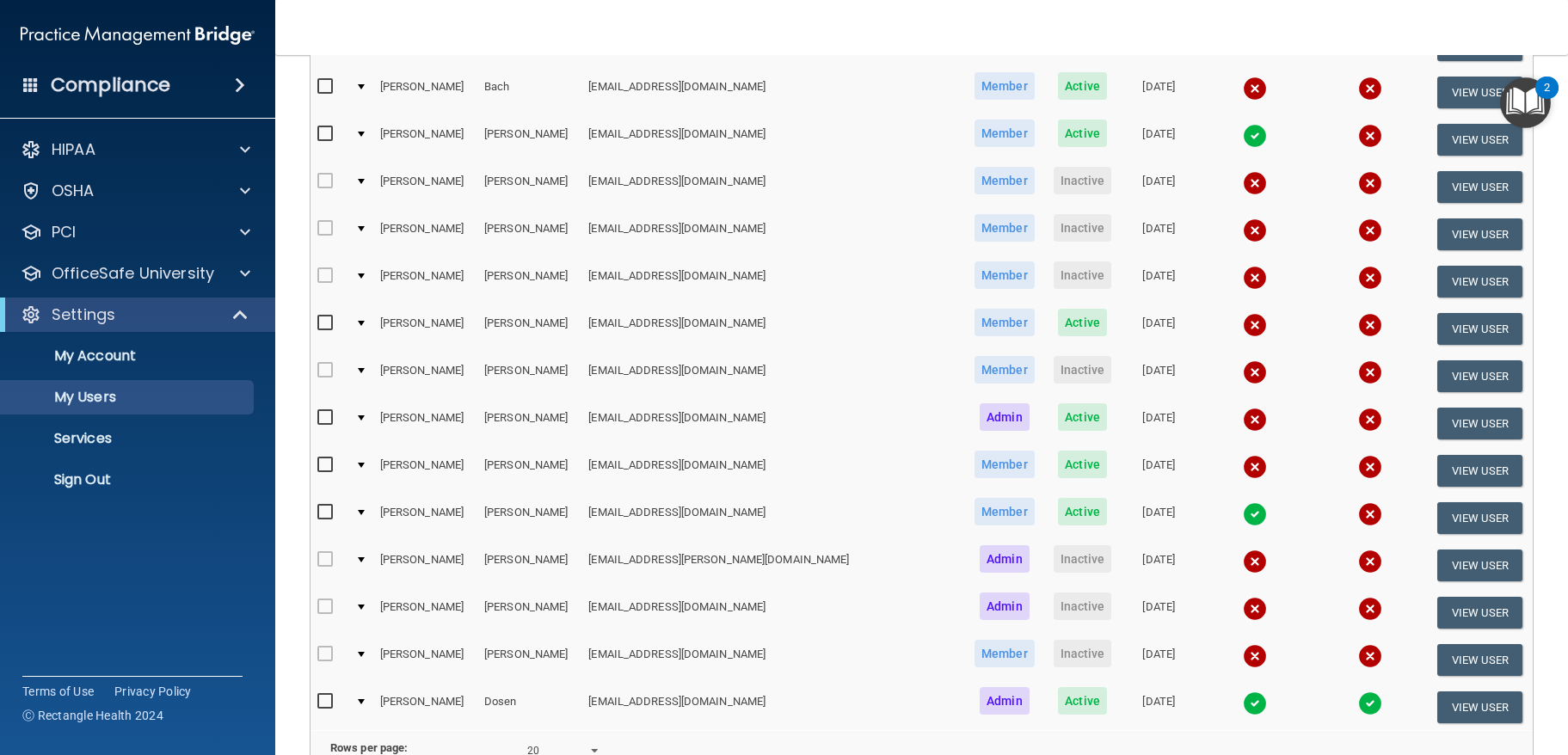
scroll to position [668, 0]
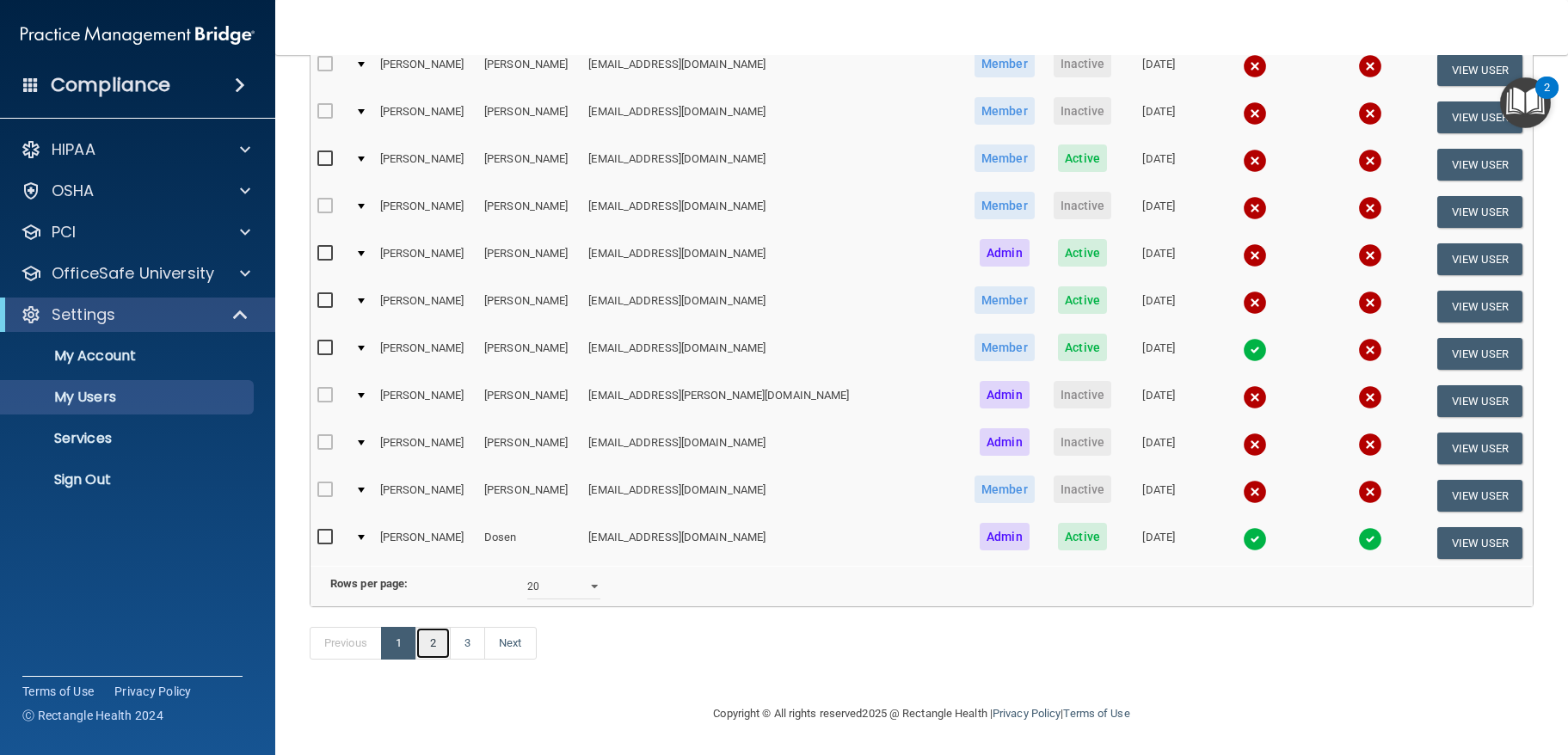
click at [443, 643] on link "2" at bounding box center [433, 642] width 35 height 32
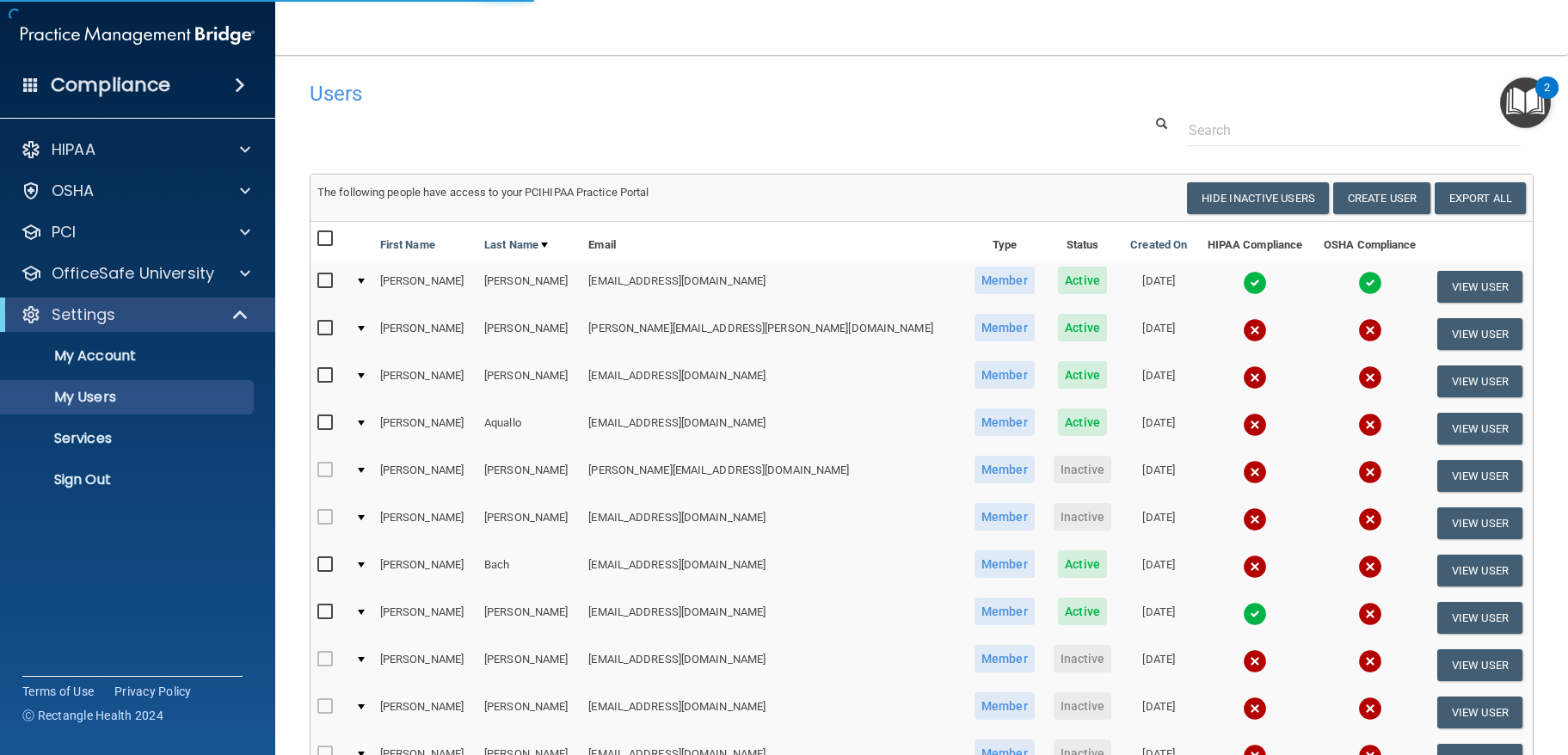
select select "20"
